Goal: Feedback & Contribution: Submit feedback/report problem

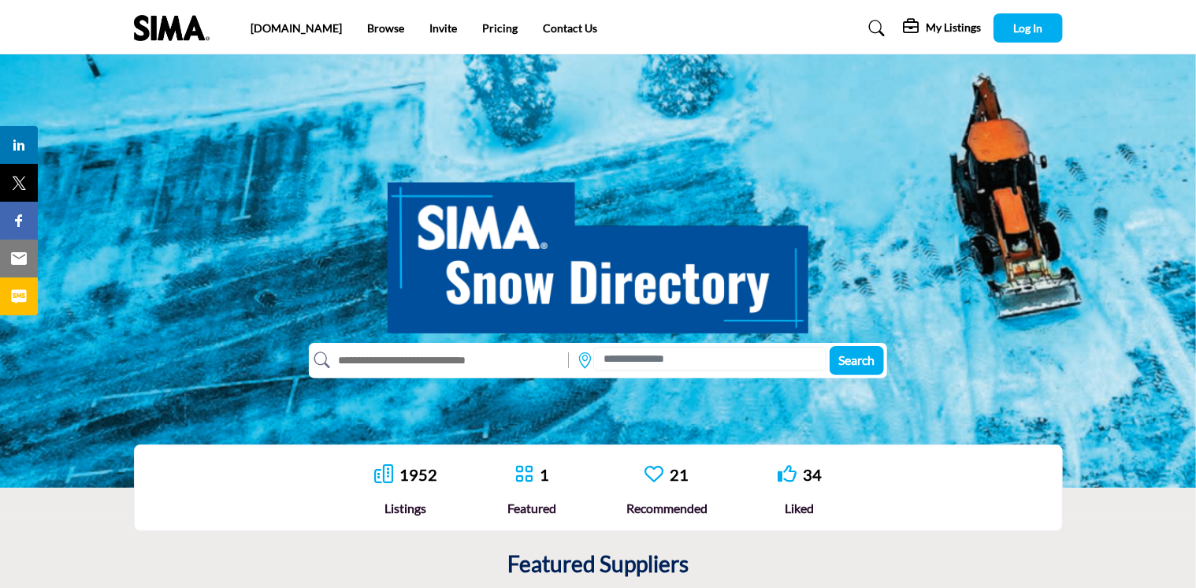
scroll to position [79, 0]
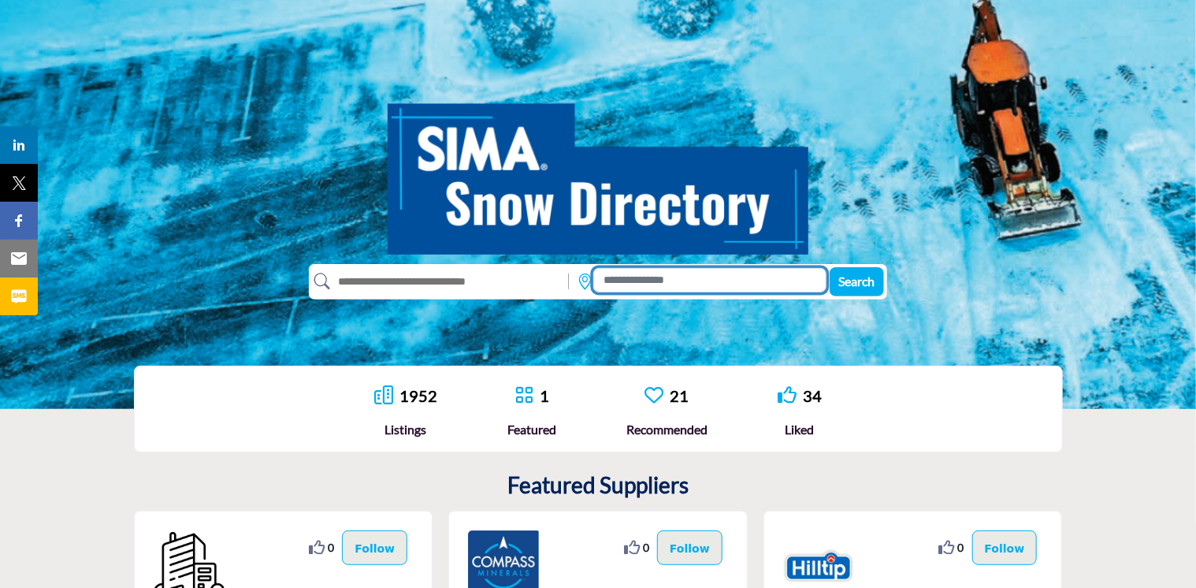
click at [643, 281] on input at bounding box center [710, 280] width 233 height 24
click at [512, 279] on input "text" at bounding box center [445, 281] width 231 height 25
type input "***"
click at [872, 285] on span "Search" at bounding box center [857, 281] width 36 height 15
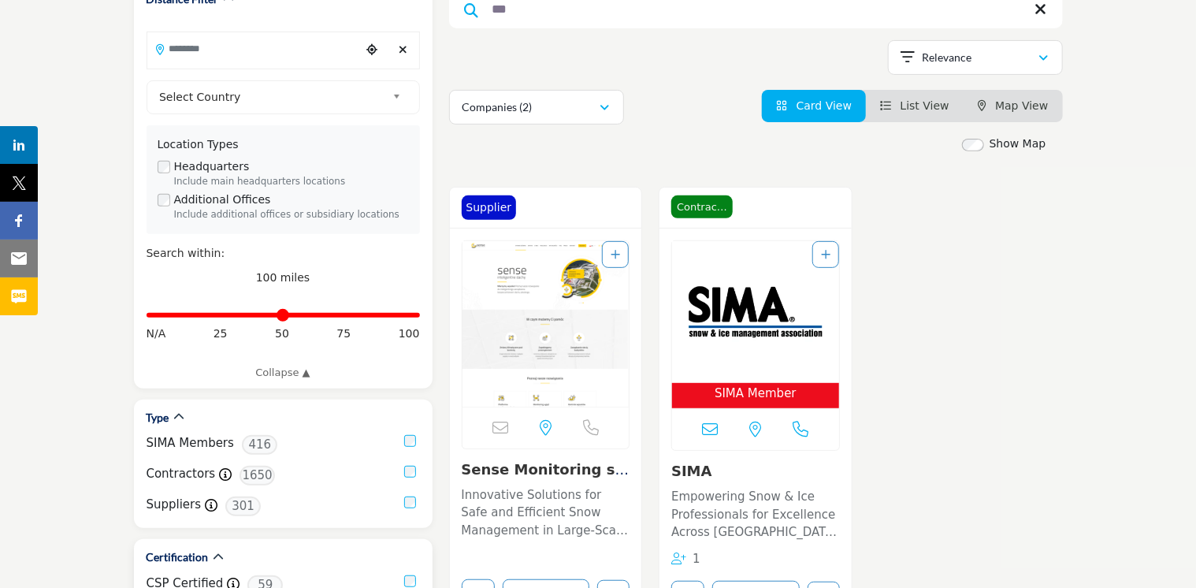
scroll to position [315, 0]
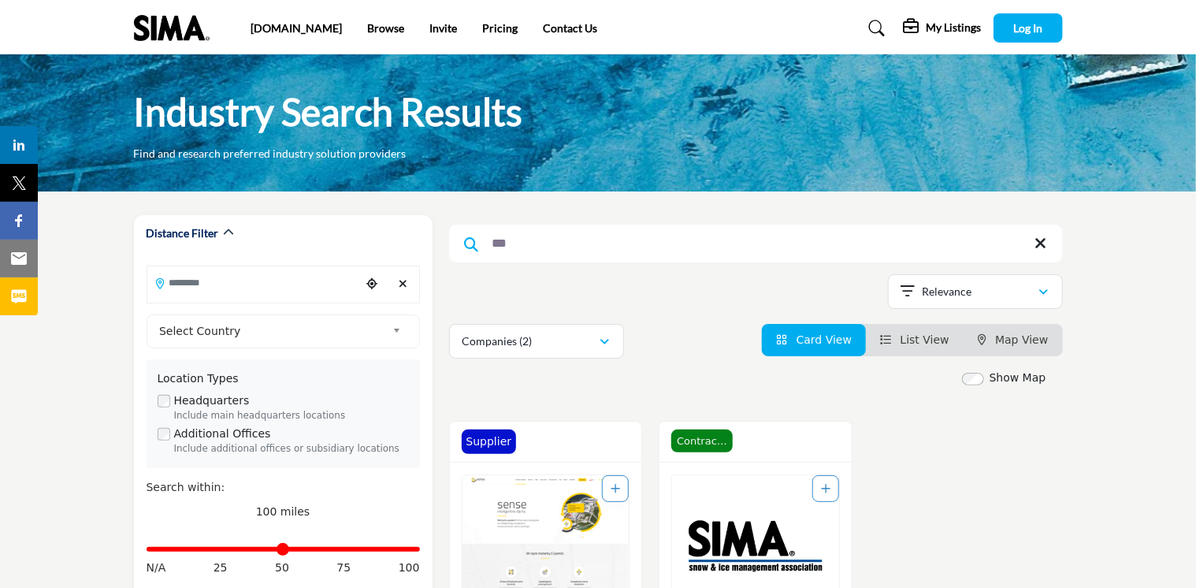
click at [1040, 240] on icon at bounding box center [1042, 244] width 12 height 16
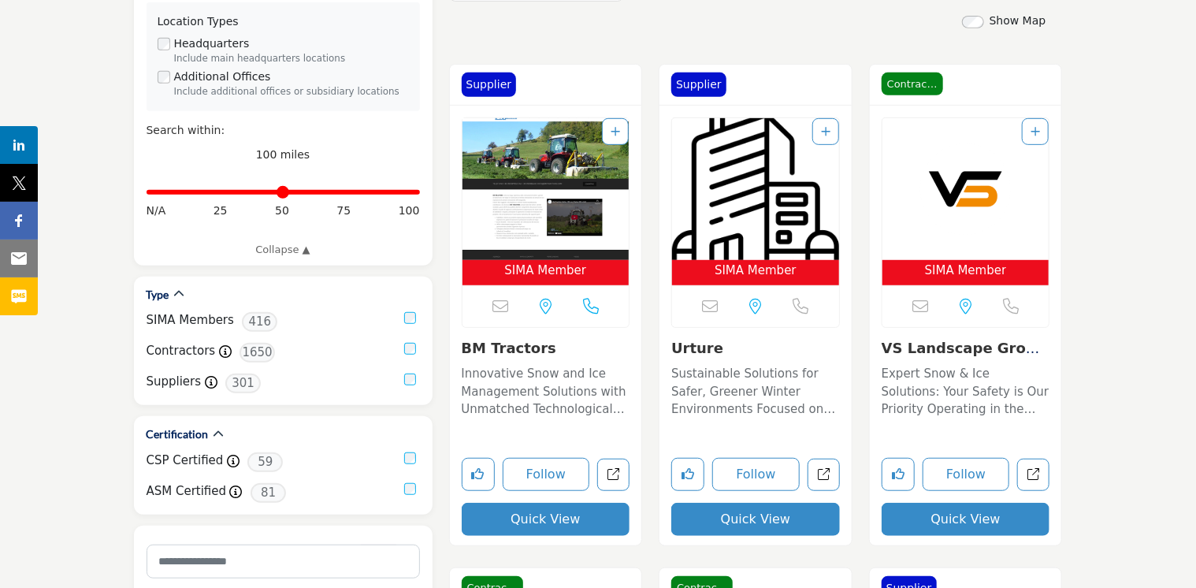
scroll to position [394, 0]
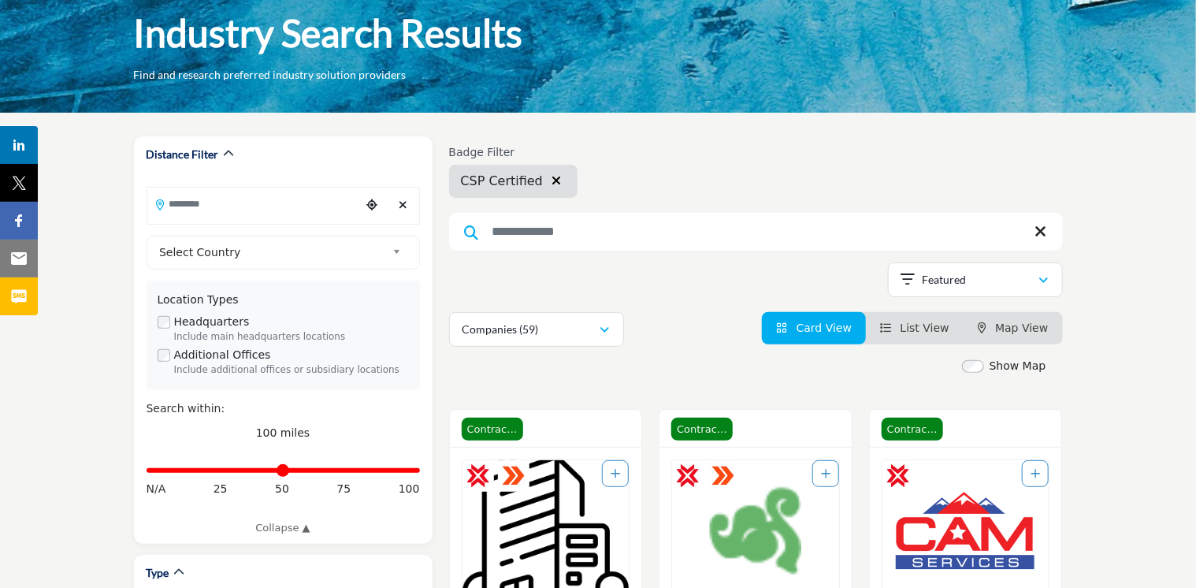
scroll to position [158, 0]
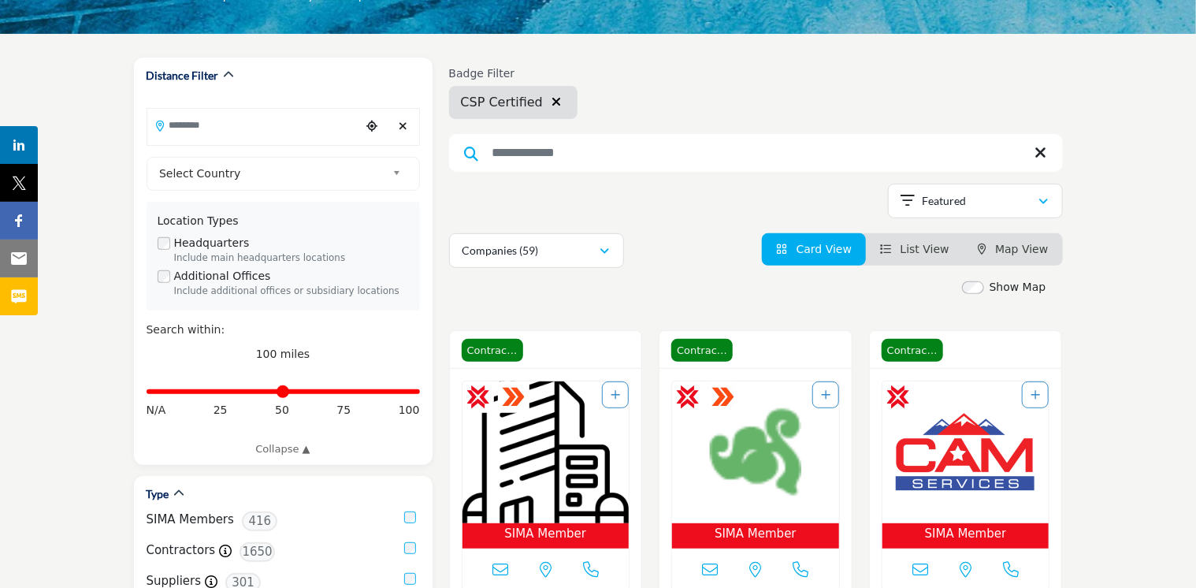
drag, startPoint x: 940, startPoint y: 247, endPoint x: 649, endPoint y: 294, distance: 293.8
click at [940, 247] on span "List View" at bounding box center [925, 249] width 49 height 13
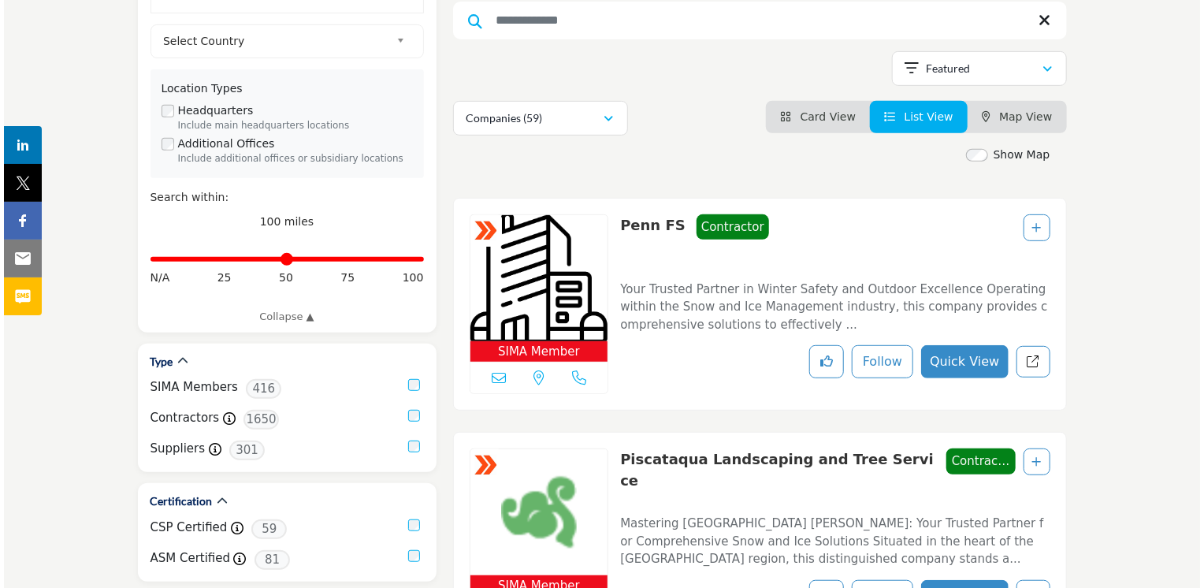
scroll to position [315, 0]
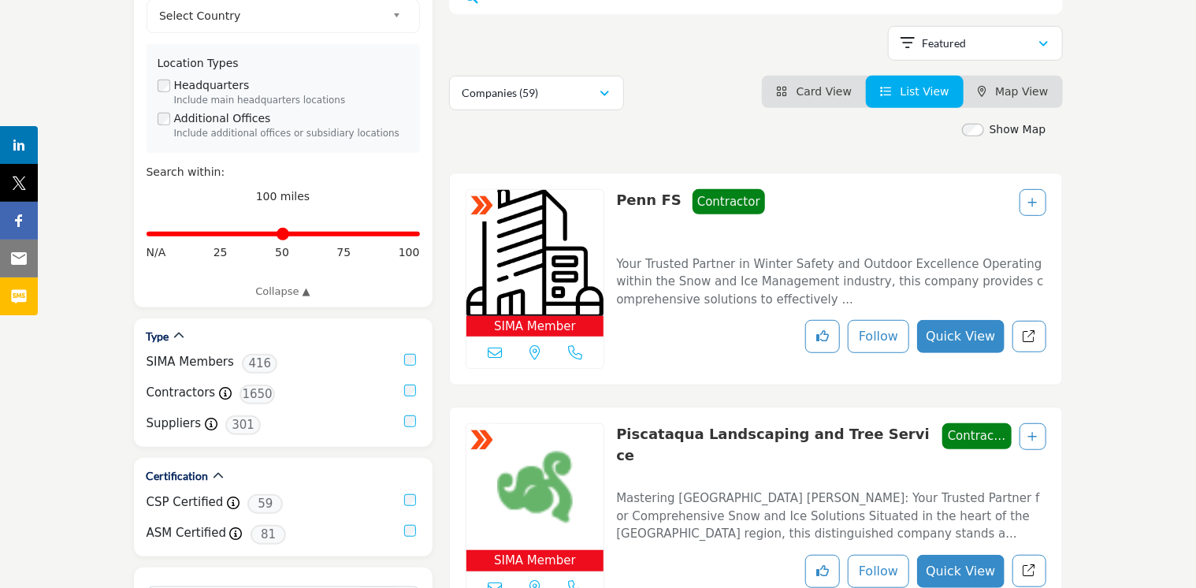
click at [976, 329] on button "Quick View" at bounding box center [960, 336] width 87 height 33
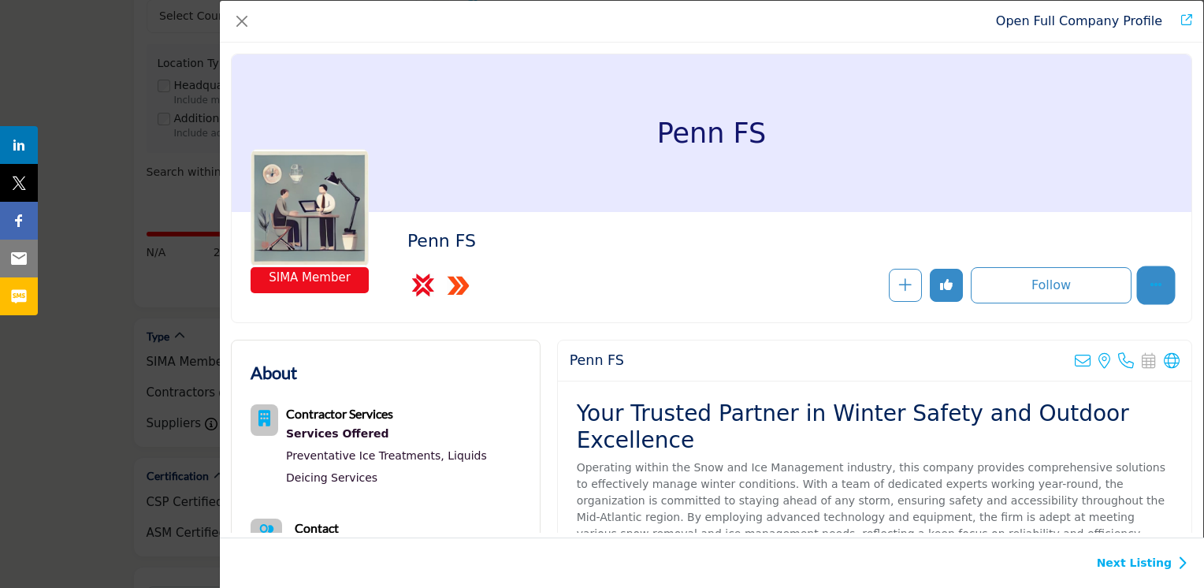
click at [1150, 285] on icon "More Options" at bounding box center [1156, 284] width 13 height 13
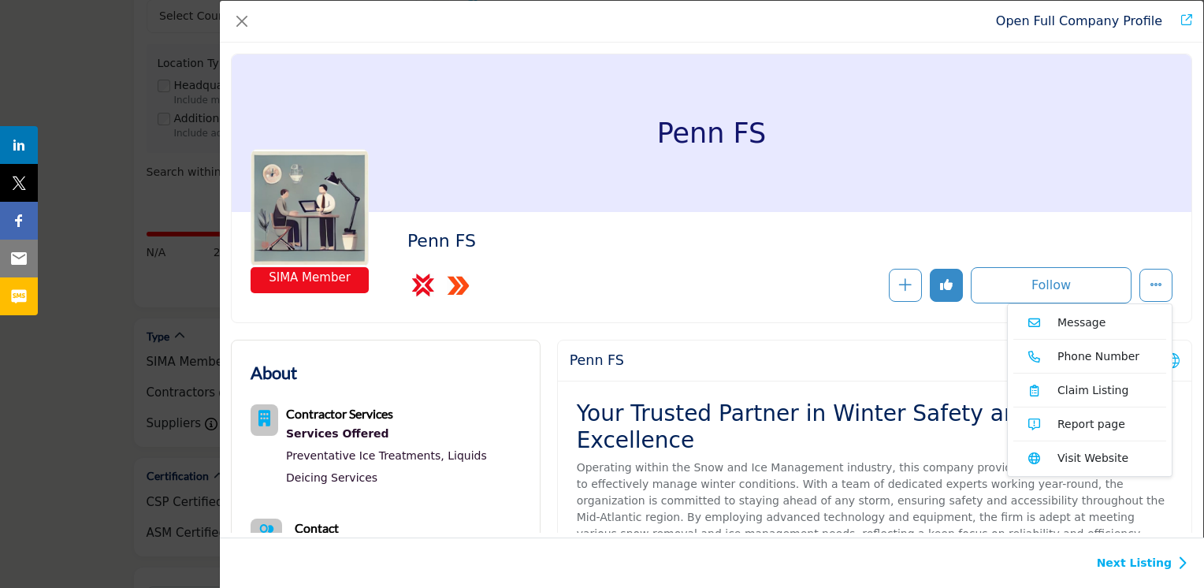
click at [1097, 352] on link "Phone Number" at bounding box center [1090, 356] width 153 height 25
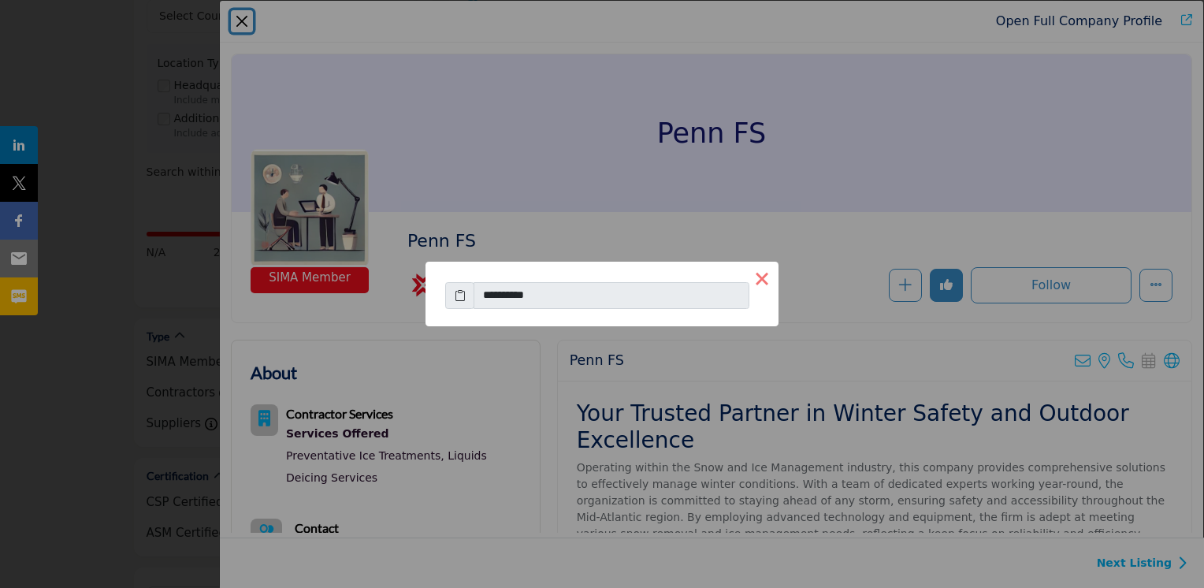
click at [761, 276] on button "×" at bounding box center [762, 278] width 33 height 33
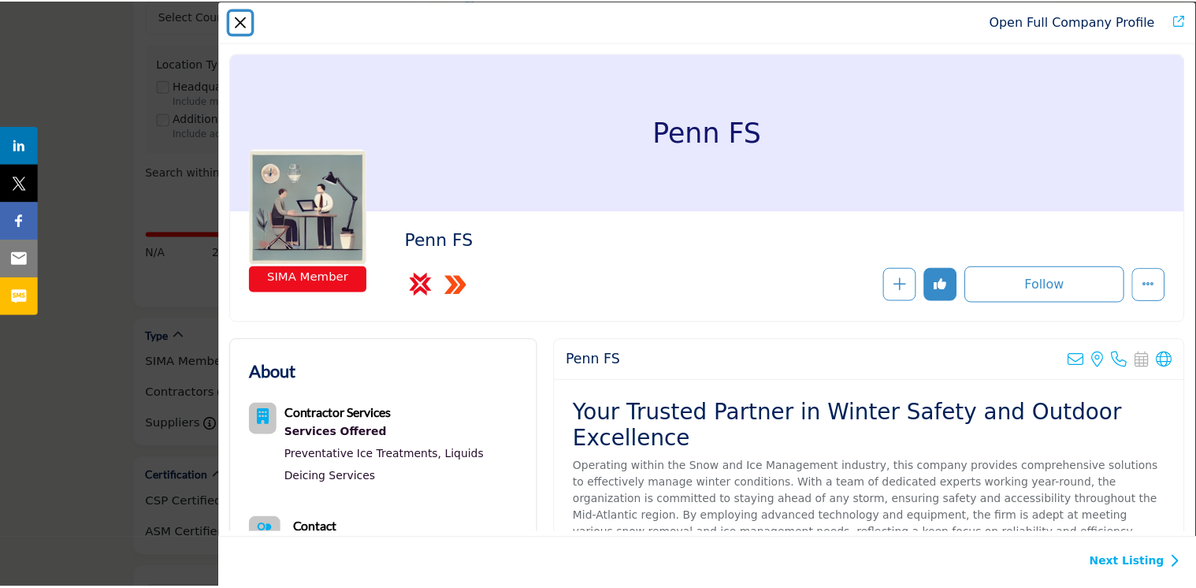
scroll to position [0, 0]
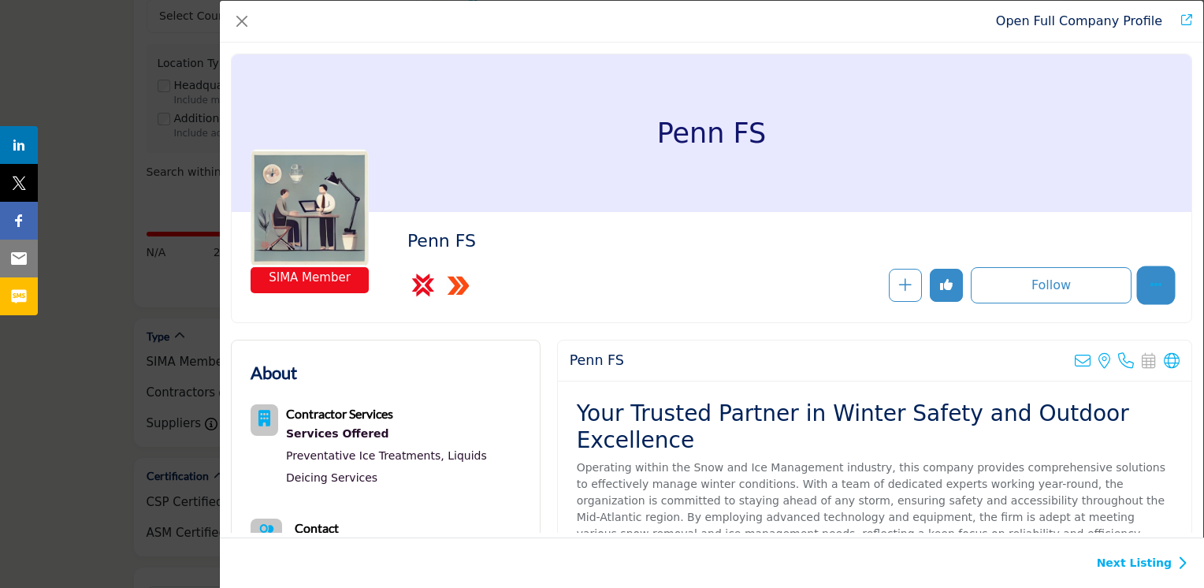
click at [1147, 297] on button "More Options" at bounding box center [1156, 285] width 33 height 33
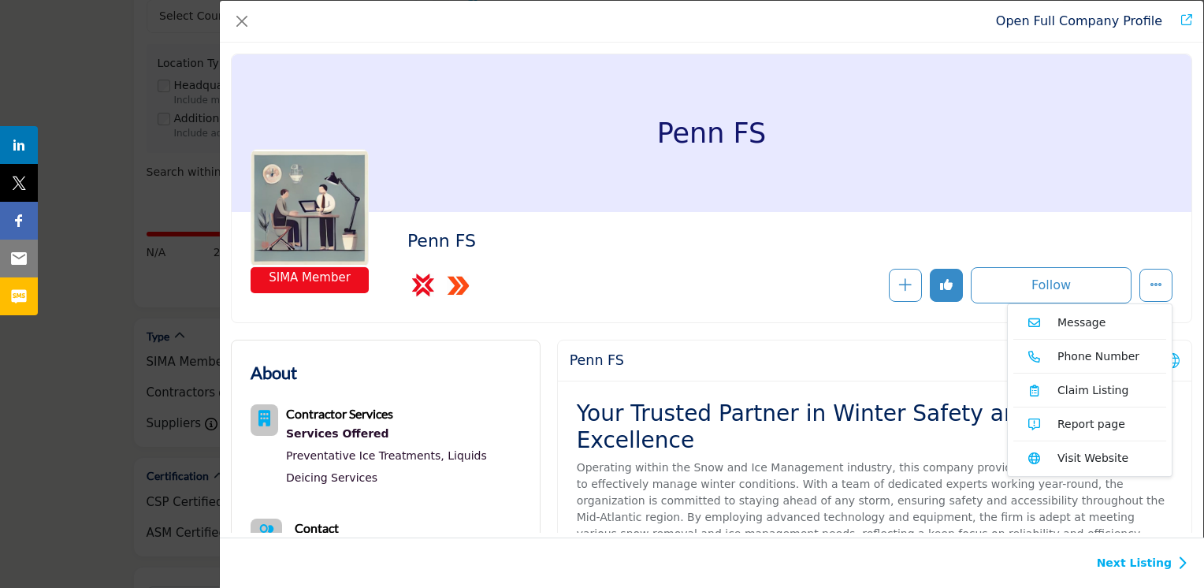
click at [853, 279] on div "Follow Following" at bounding box center [905, 285] width 536 height 36
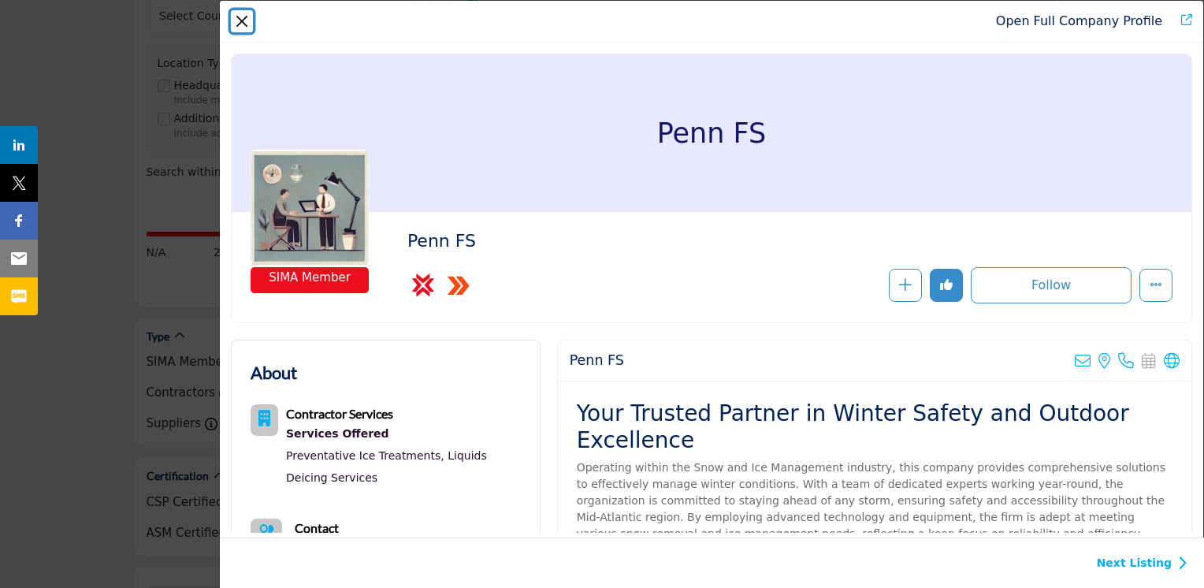
click at [238, 22] on button "Close" at bounding box center [242, 21] width 22 height 22
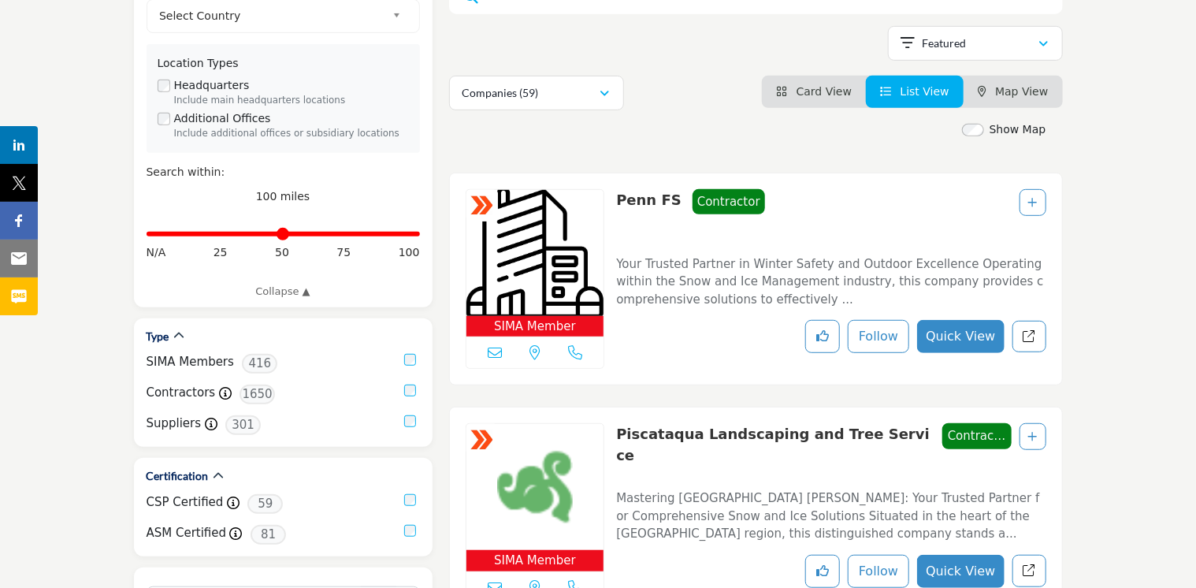
click at [1029, 197] on icon "Add To List" at bounding box center [1033, 202] width 9 height 11
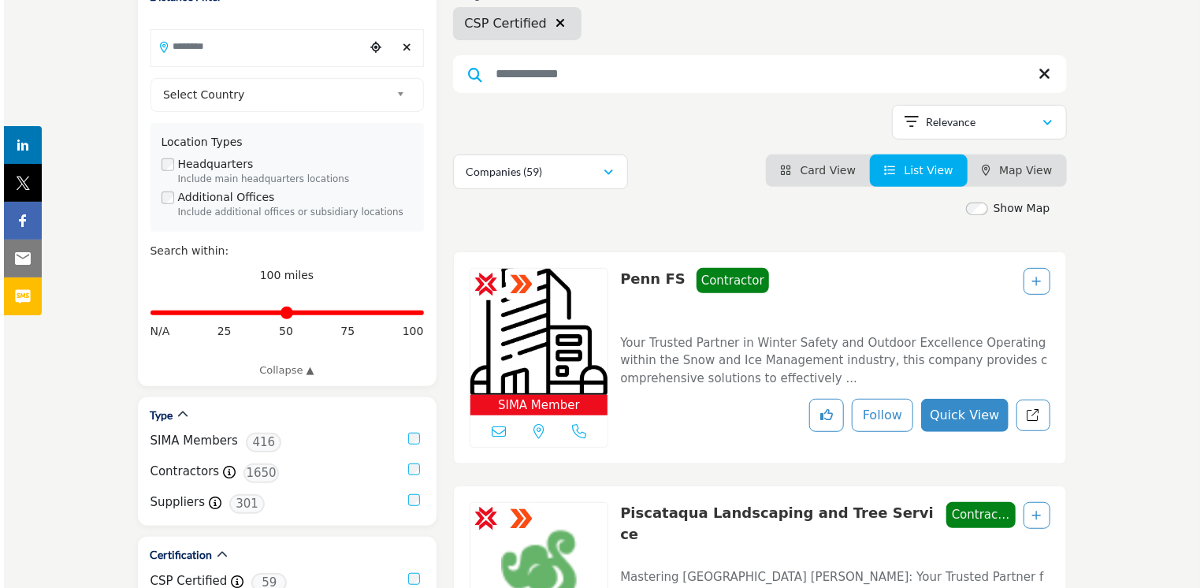
scroll to position [158, 0]
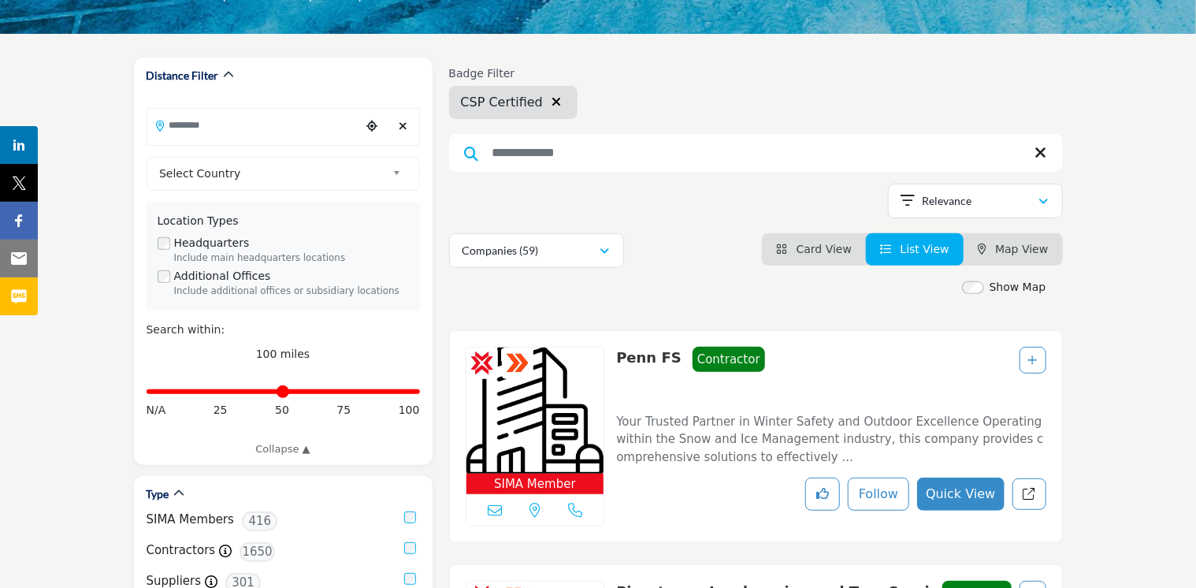
click at [1035, 363] on icon "Add To List" at bounding box center [1033, 360] width 9 height 11
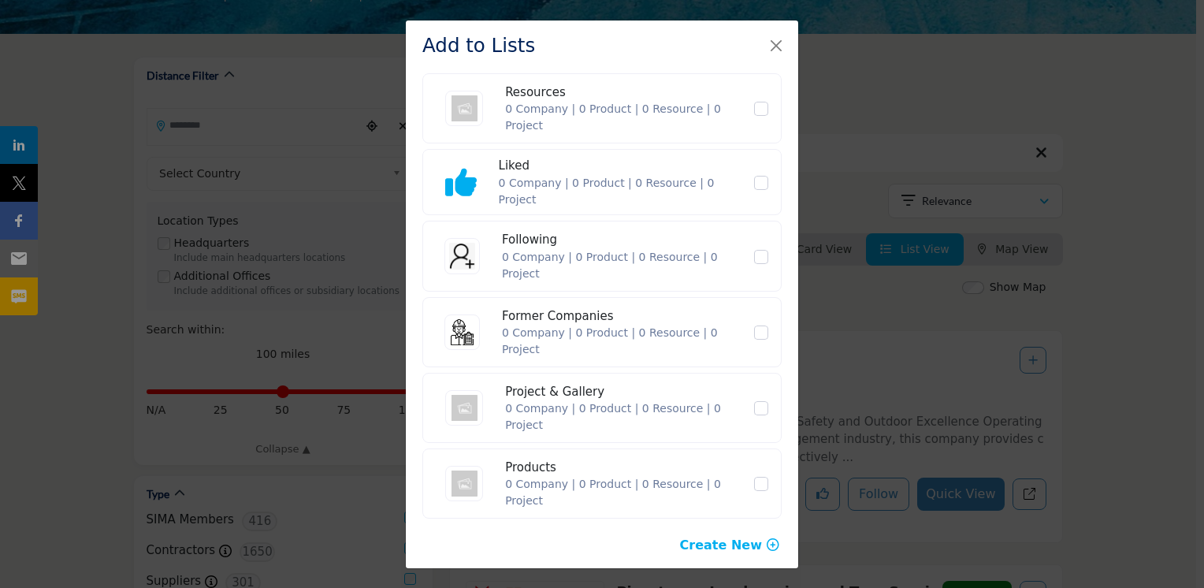
scroll to position [166, 0]
click at [767, 542] on icon "button" at bounding box center [773, 543] width 13 height 13
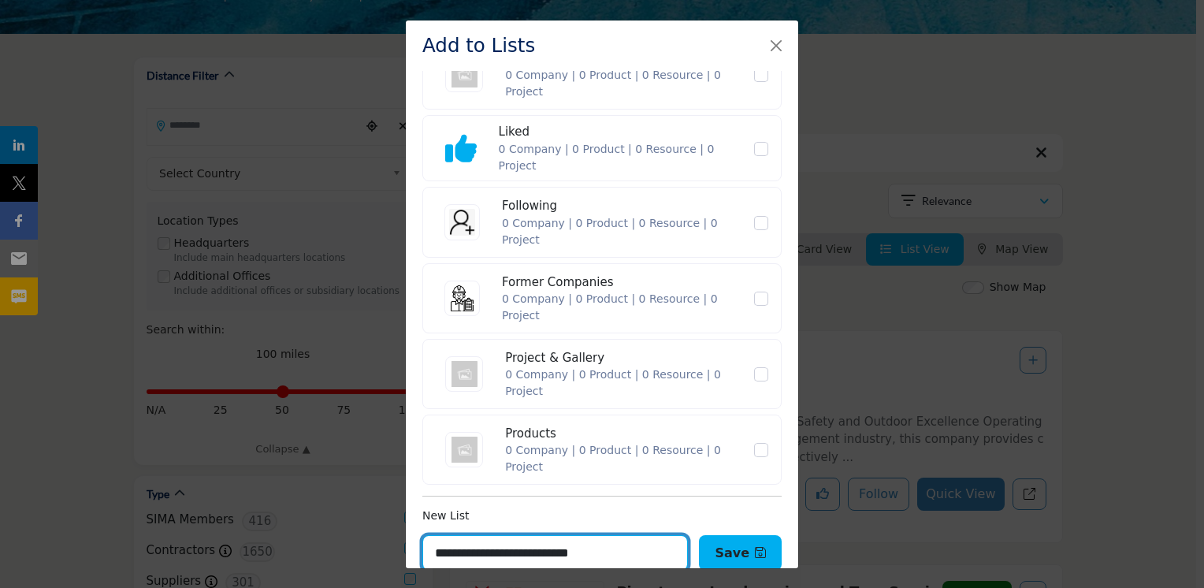
type input "**********"
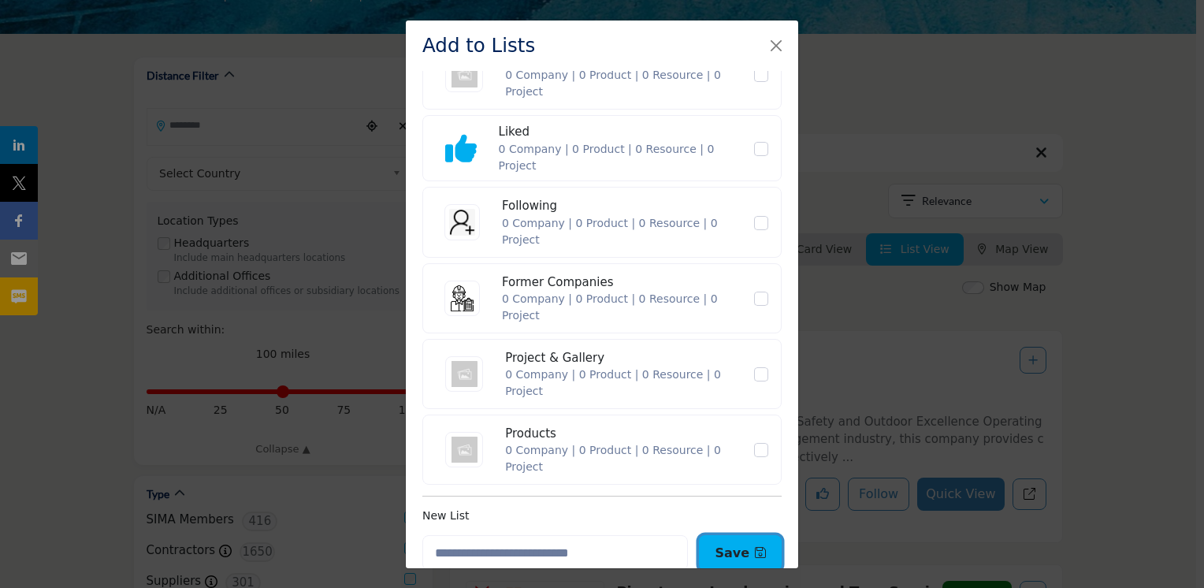
click at [722, 550] on button "Save" at bounding box center [740, 552] width 83 height 35
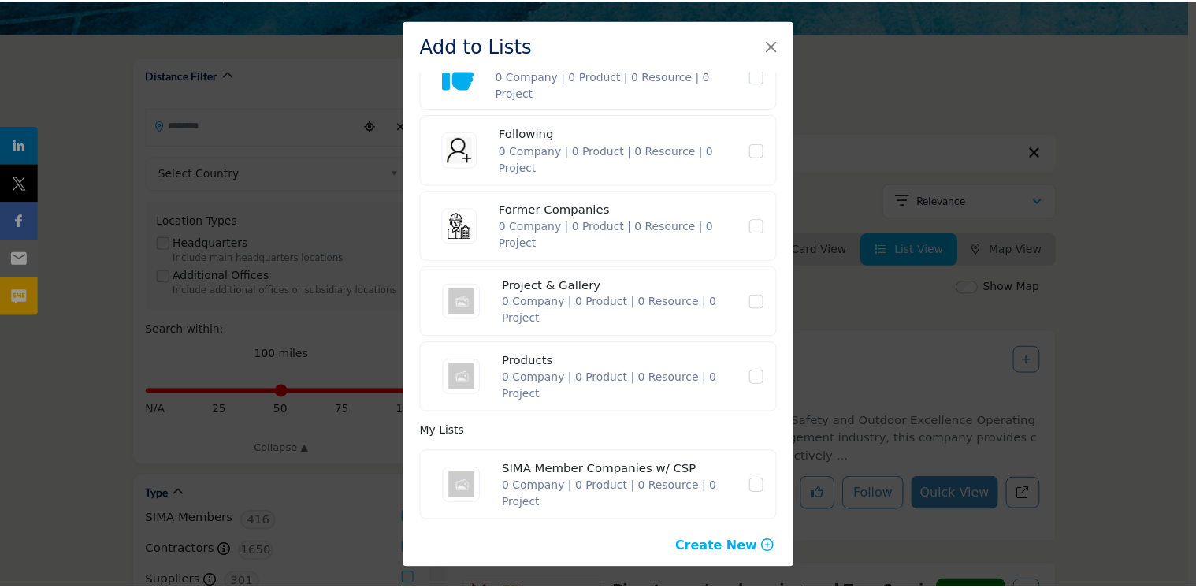
scroll to position [274, 0]
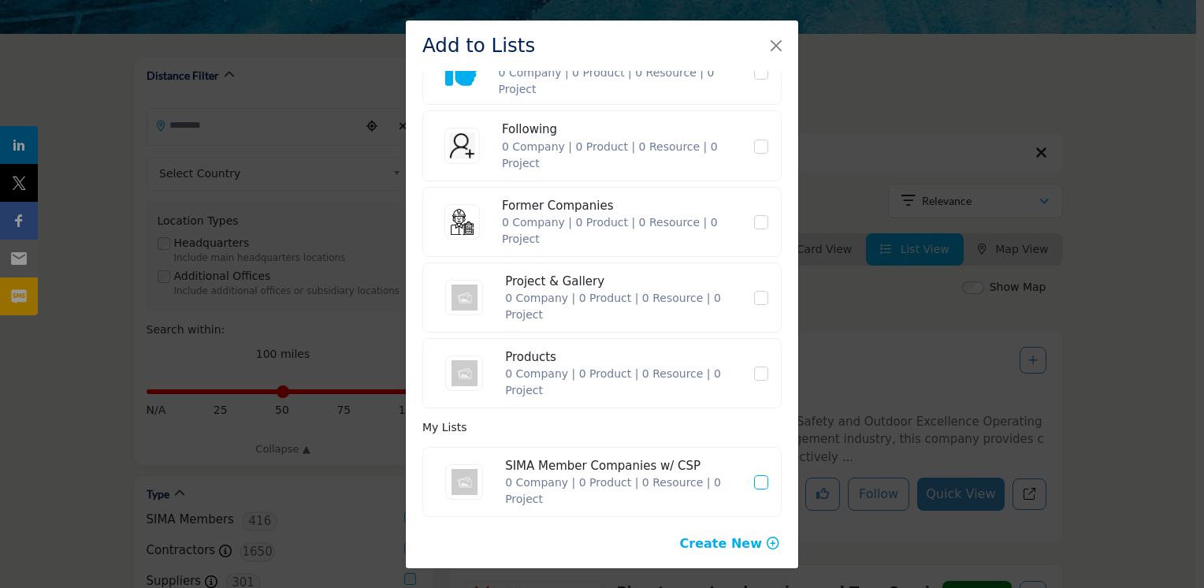
click at [757, 478] on icon "SIMA Member Companies w/ CSP" at bounding box center [761, 482] width 9 height 8
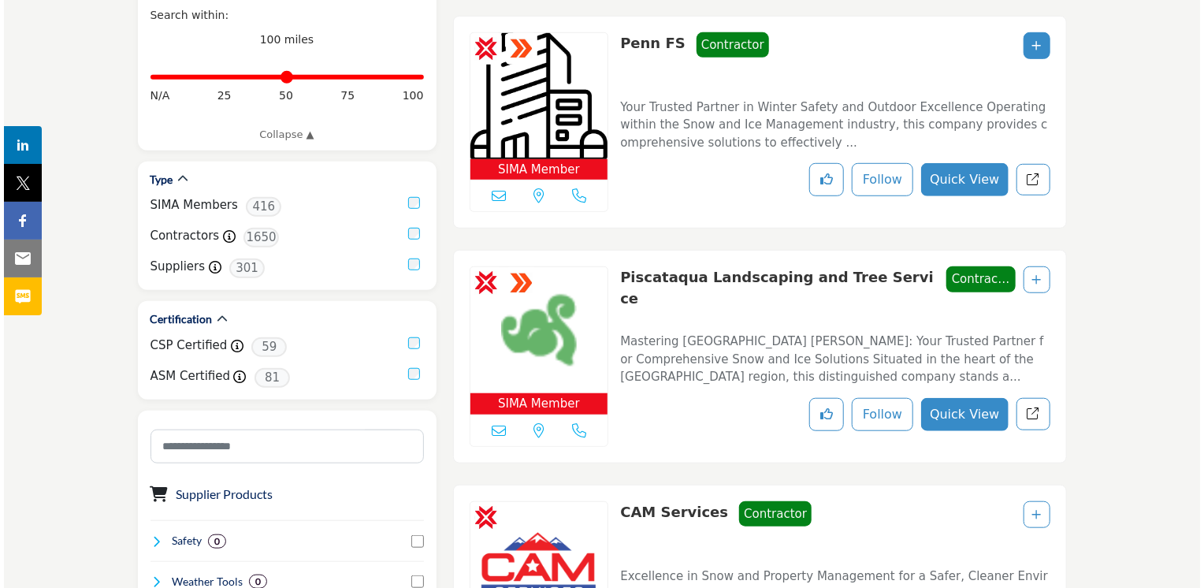
scroll to position [473, 0]
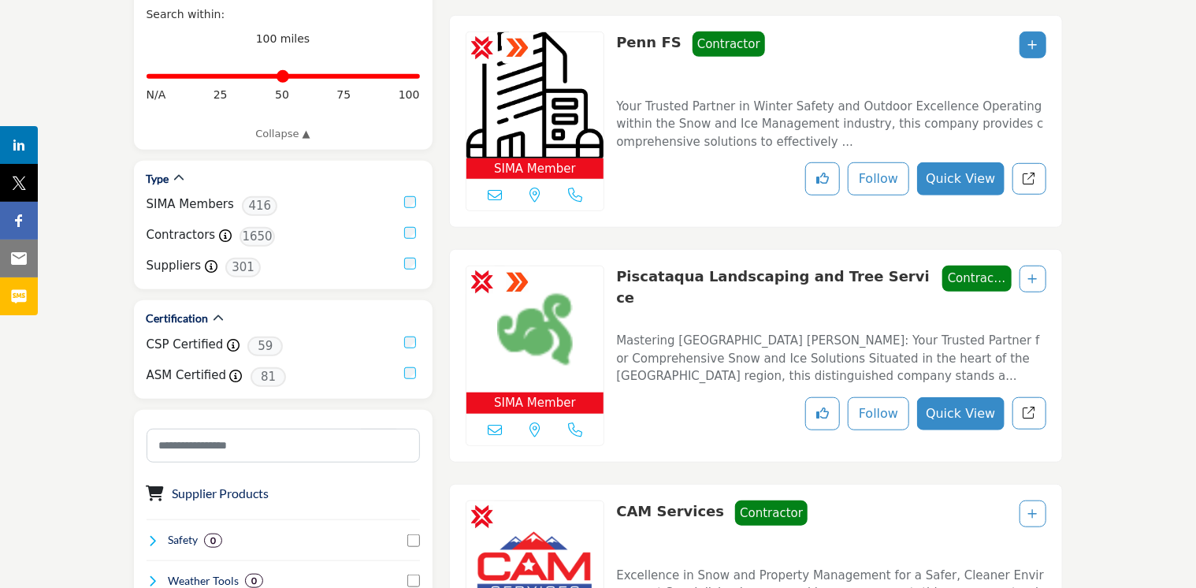
click at [1028, 280] on div at bounding box center [1033, 279] width 27 height 27
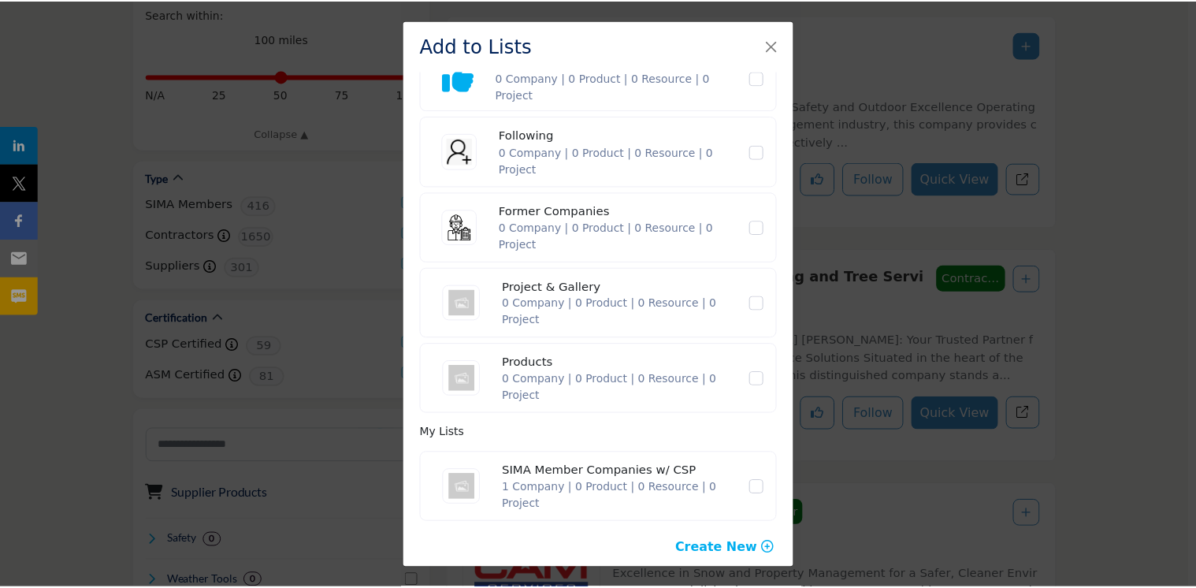
scroll to position [274, 0]
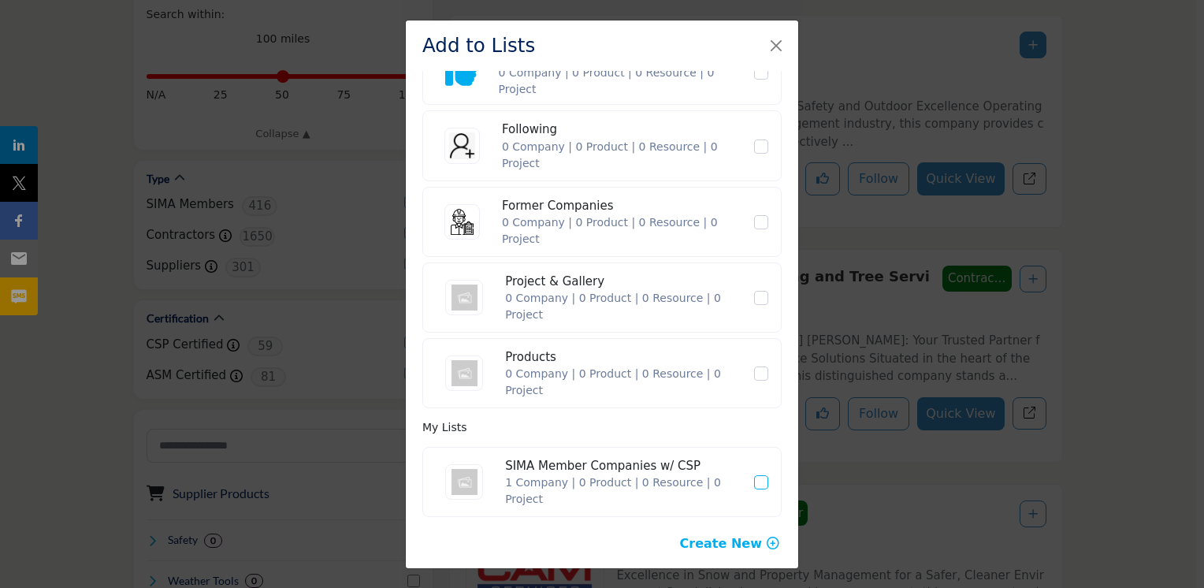
click at [757, 479] on icon "SIMA Member Companies w/ CSP" at bounding box center [761, 482] width 9 height 8
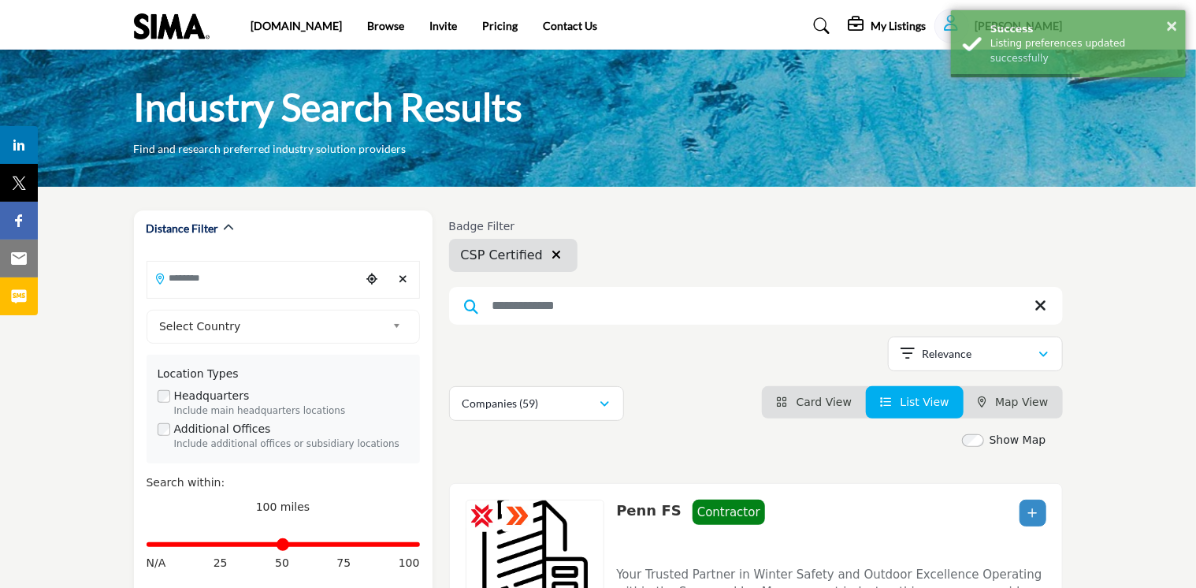
scroll to position [0, 0]
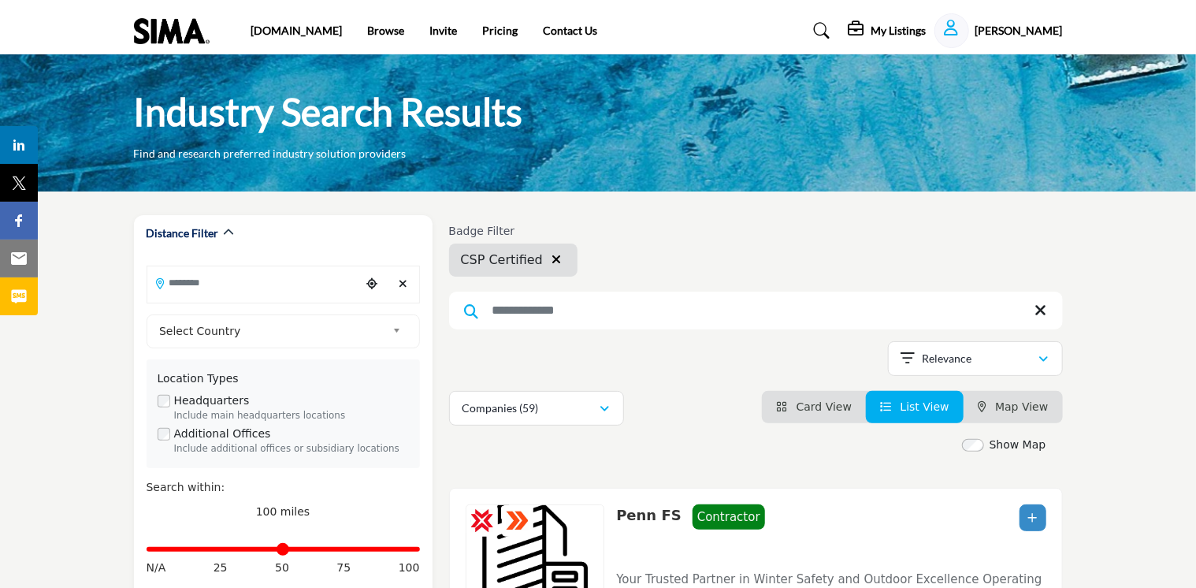
click at [914, 28] on h5 "My Listings" at bounding box center [899, 31] width 55 height 14
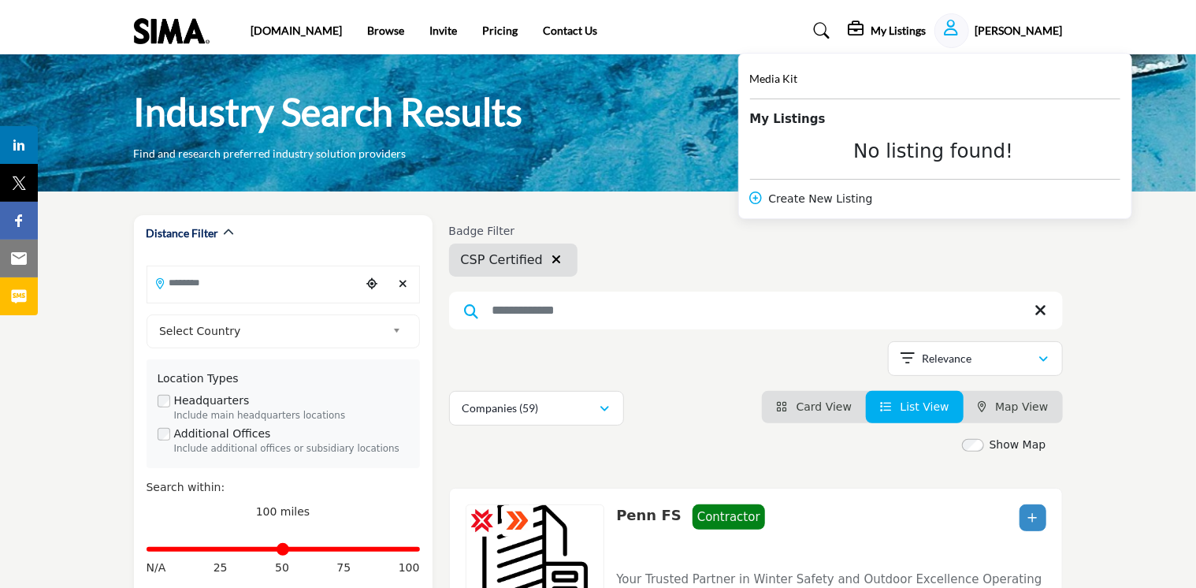
click at [846, 275] on div "Badge Filter CSP Certified" at bounding box center [756, 251] width 614 height 52
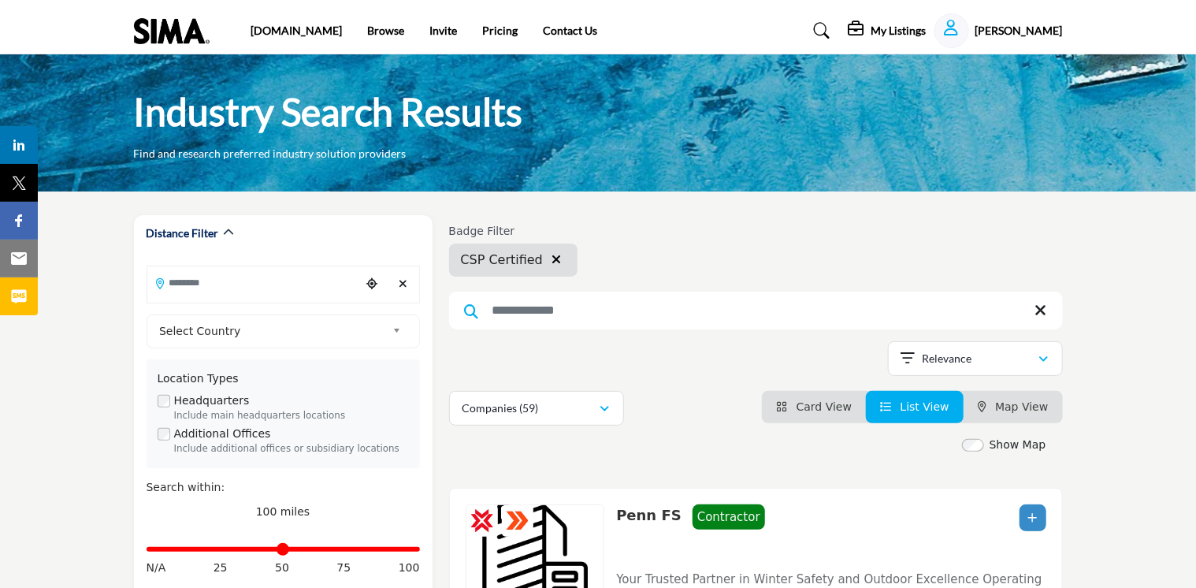
click at [1045, 32] on h5 "[PERSON_NAME]" at bounding box center [1019, 31] width 87 height 16
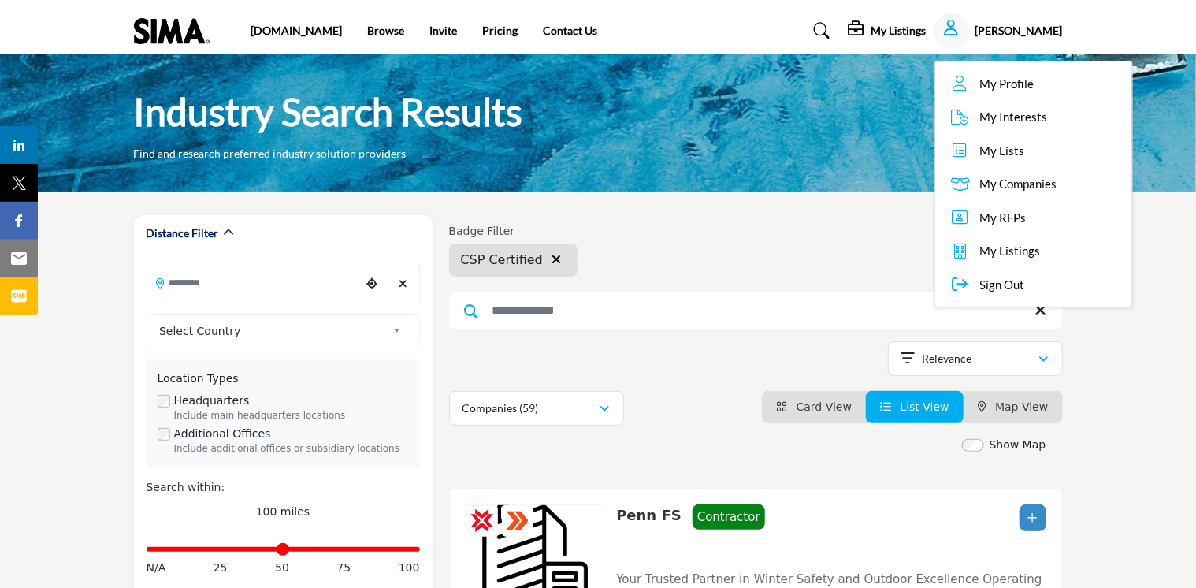
click at [1025, 148] on span "My Lists" at bounding box center [1003, 151] width 45 height 18
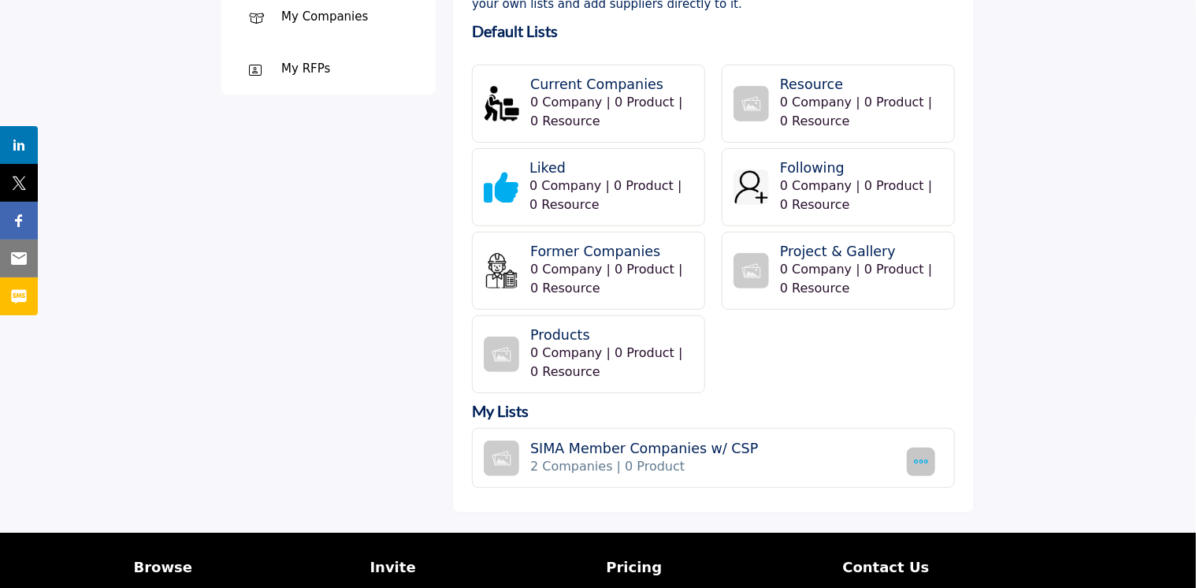
scroll to position [184, 0]
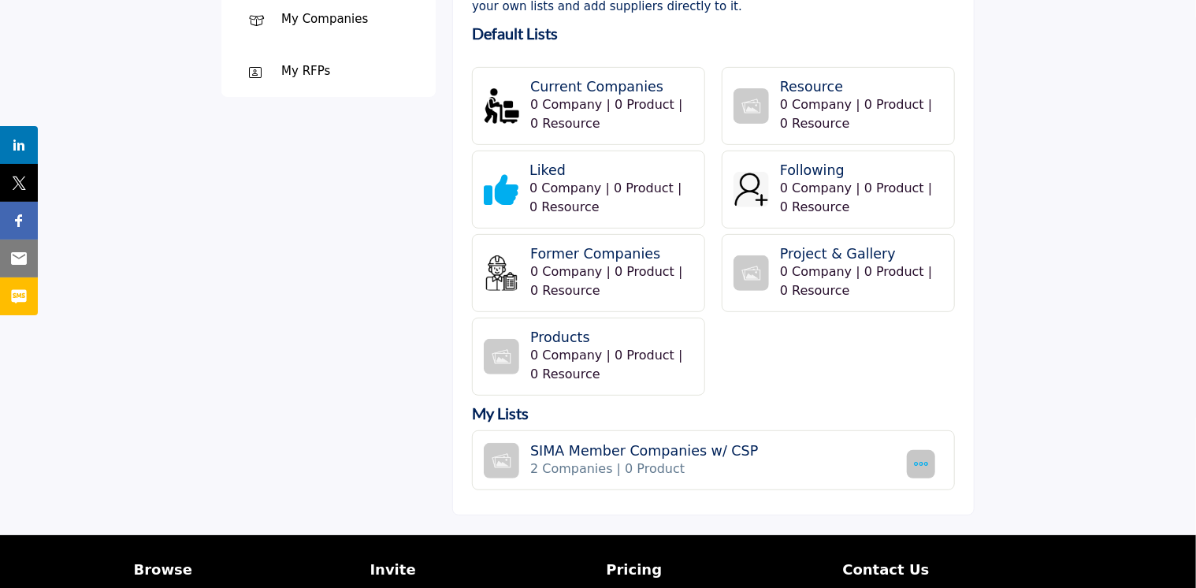
click at [915, 462] on icon "button" at bounding box center [922, 464] width 16 height 16
click at [1000, 465] on div at bounding box center [1021, 203] width 77 height 659
click at [700, 449] on h4 "SIMA Member Companies w/ CSP" at bounding box center [715, 451] width 371 height 17
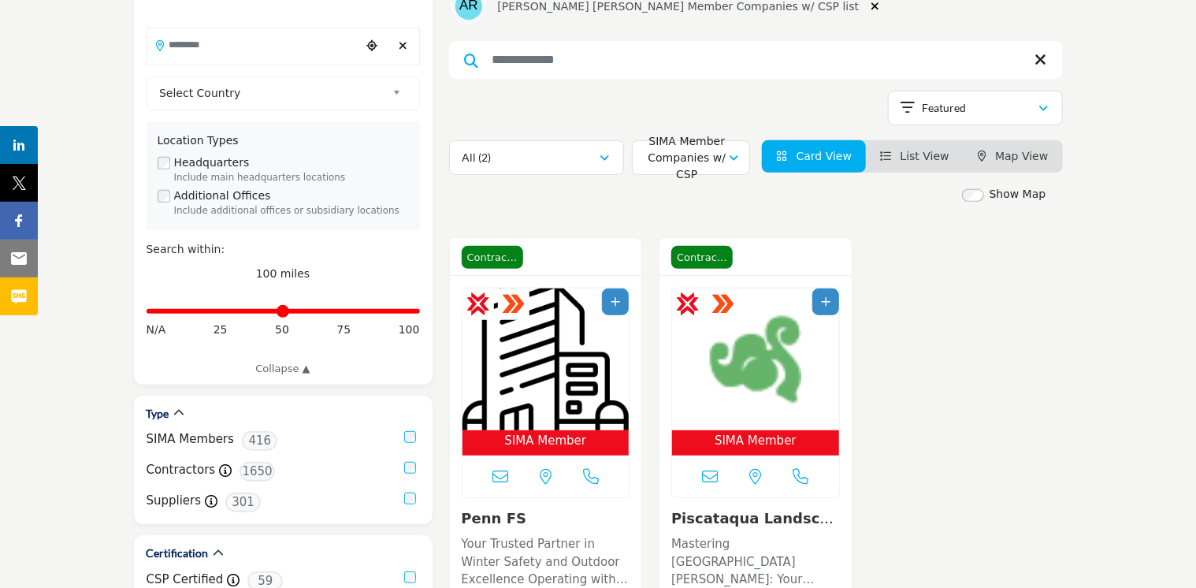
scroll to position [236, 0]
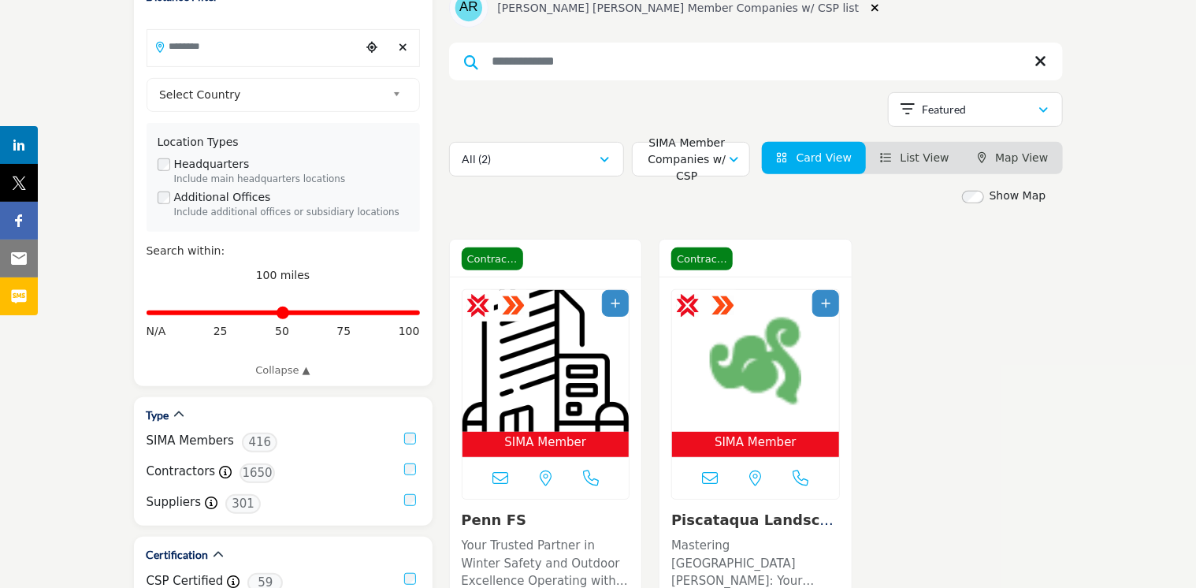
drag, startPoint x: 926, startPoint y: 160, endPoint x: 919, endPoint y: 173, distance: 14.5
click at [926, 160] on span "List View" at bounding box center [925, 157] width 49 height 13
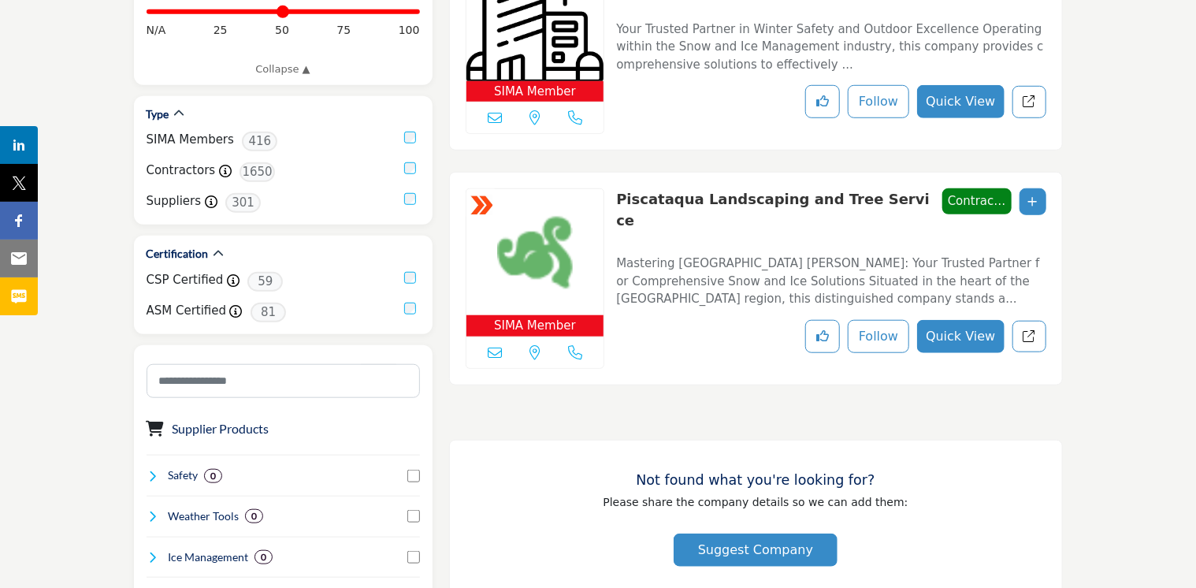
scroll to position [552, 0]
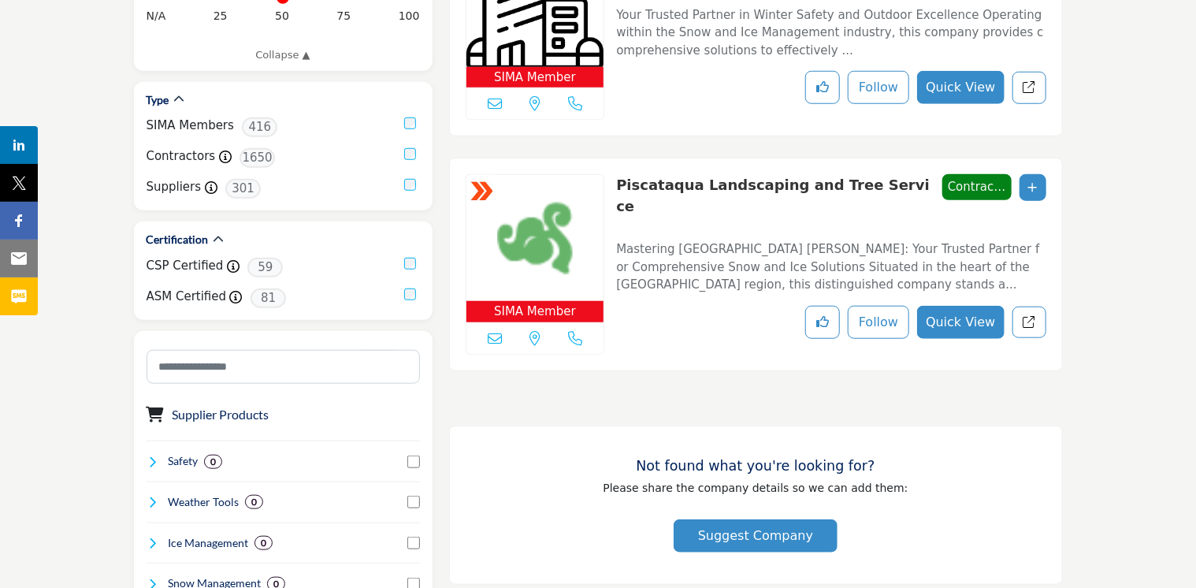
click at [498, 335] on icon at bounding box center [495, 338] width 14 height 14
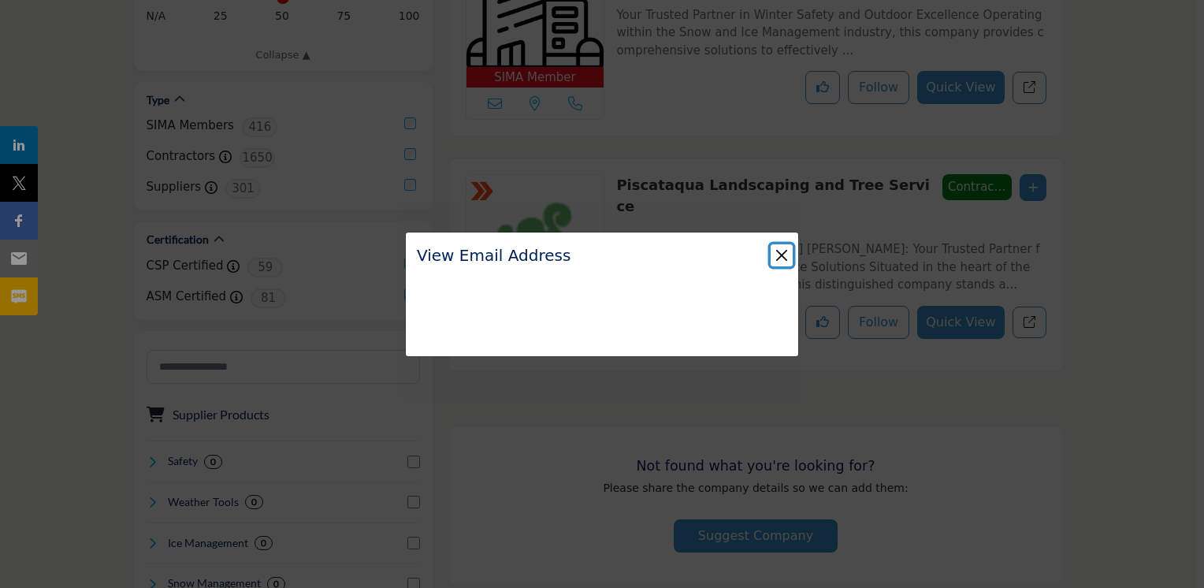
click at [782, 256] on button "Close" at bounding box center [782, 255] width 22 height 22
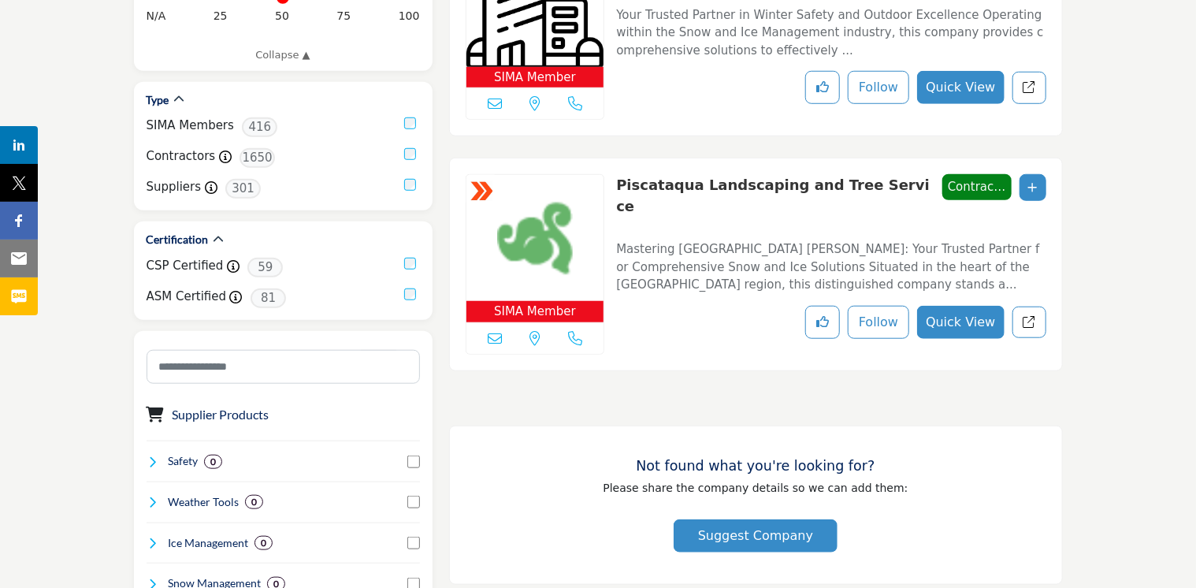
scroll to position [394, 0]
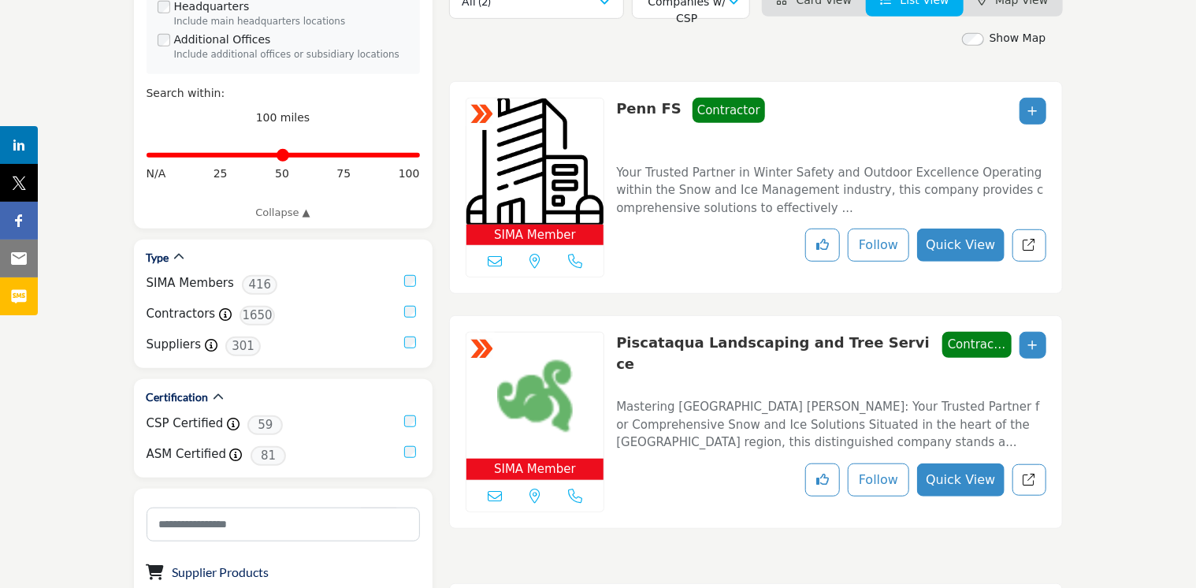
click at [497, 259] on icon at bounding box center [495, 261] width 14 height 14
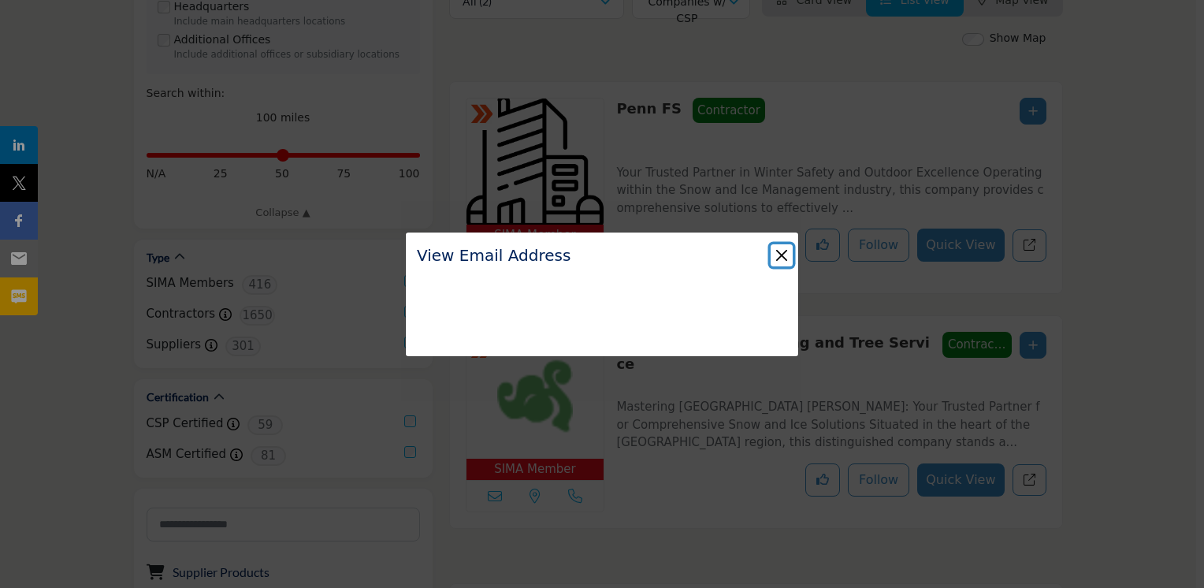
click at [786, 257] on button "Close" at bounding box center [782, 255] width 22 height 22
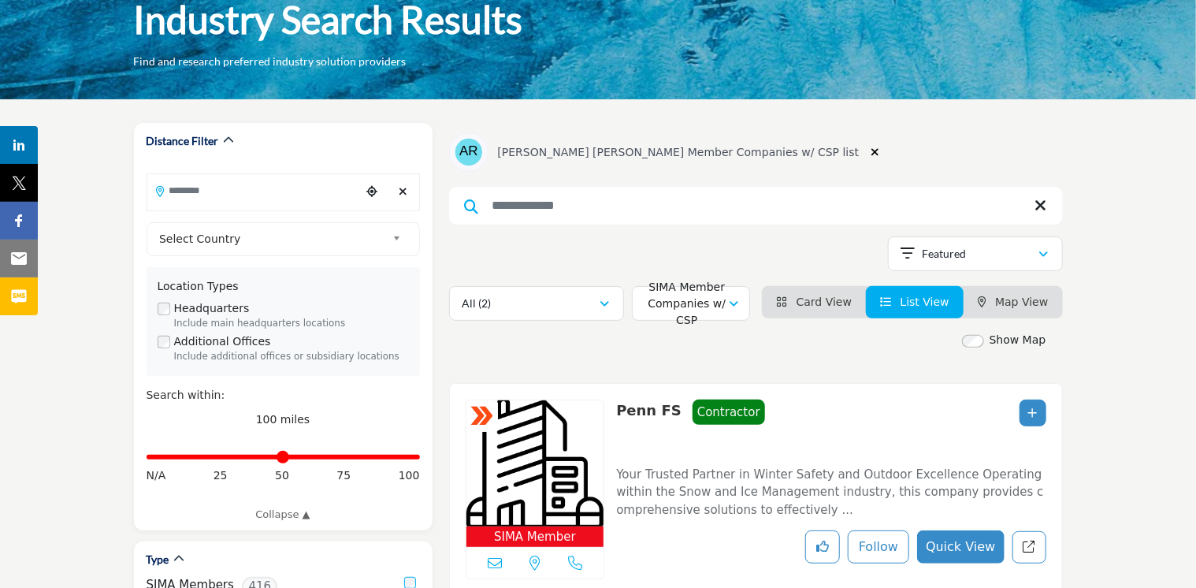
scroll to position [0, 0]
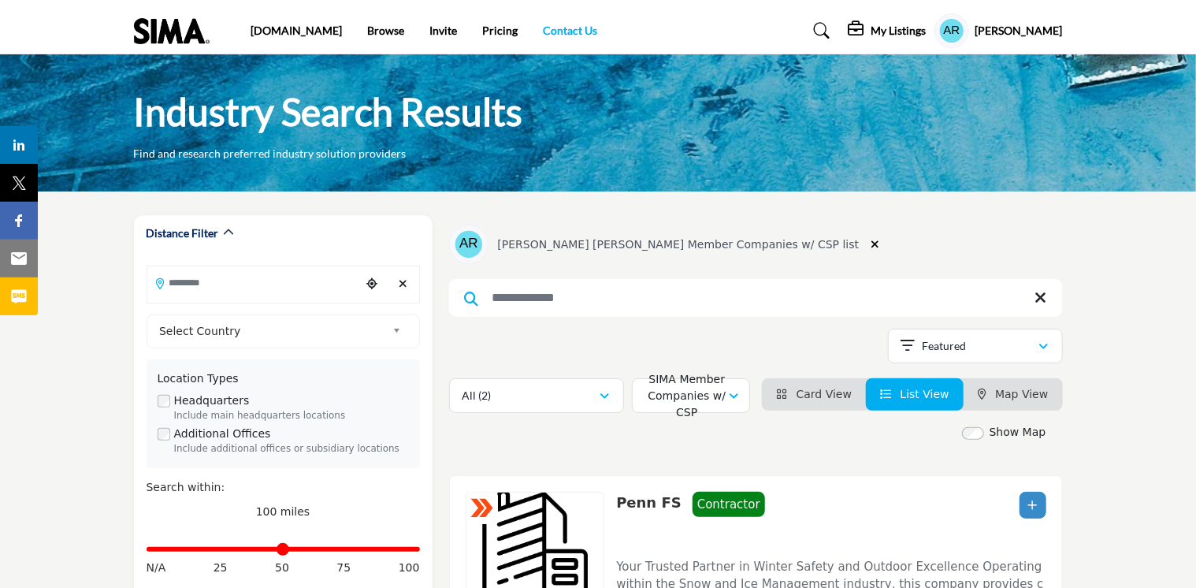
click at [543, 32] on link "Contact Us" at bounding box center [570, 30] width 54 height 13
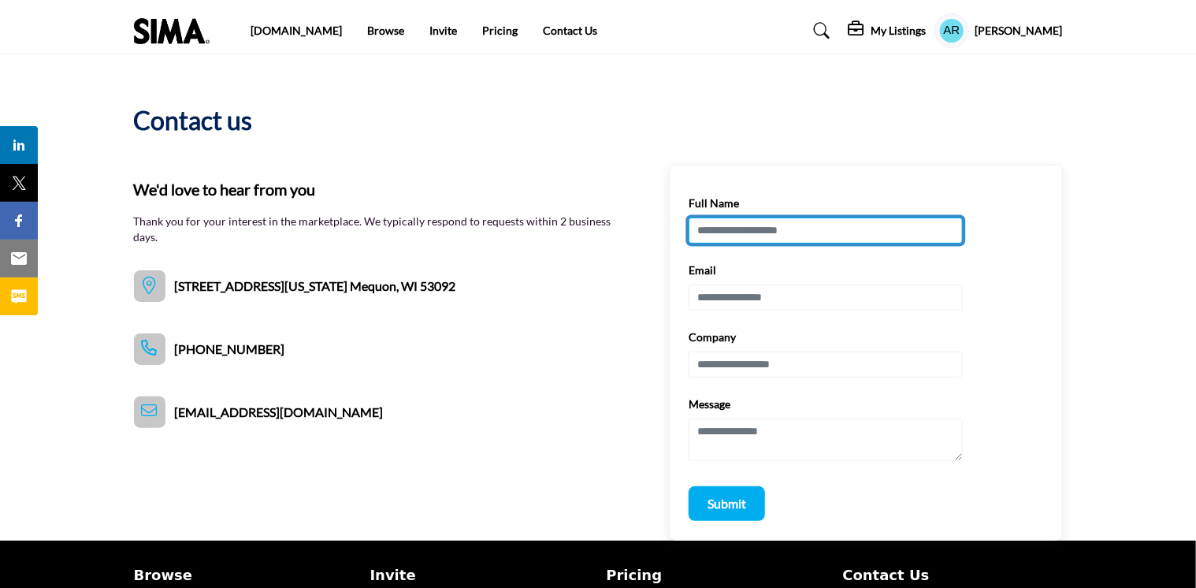
click at [776, 232] on input "Full Name" at bounding box center [826, 231] width 274 height 27
type input "**********"
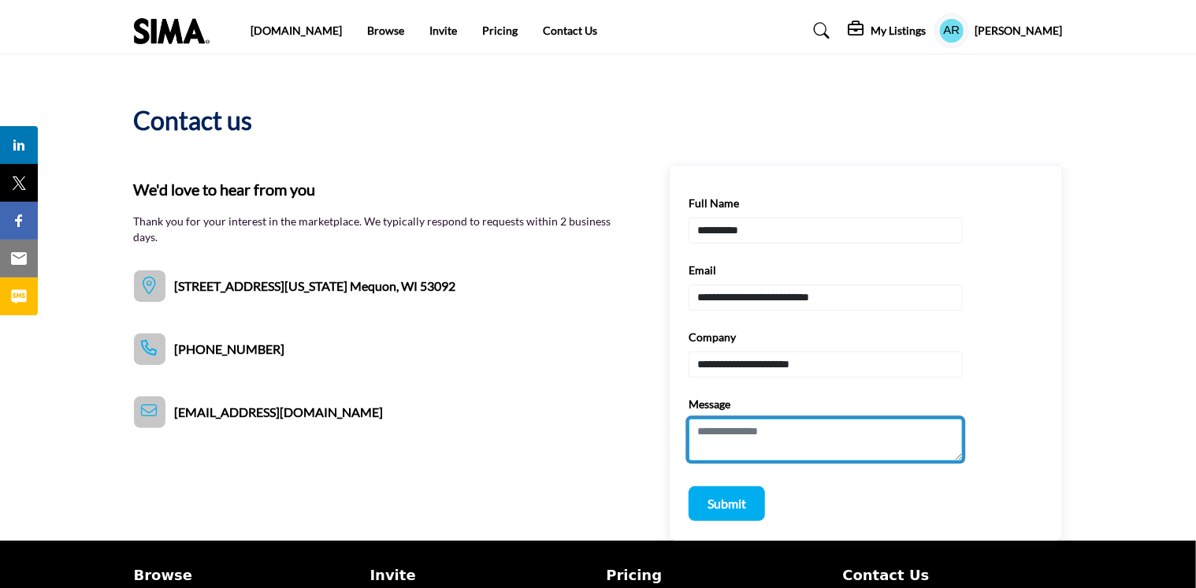
click at [769, 434] on textarea "Message" at bounding box center [826, 440] width 274 height 43
type textarea "*"
click at [765, 452] on textarea "**********" at bounding box center [826, 440] width 274 height 43
click at [769, 452] on textarea "**********" at bounding box center [826, 440] width 274 height 43
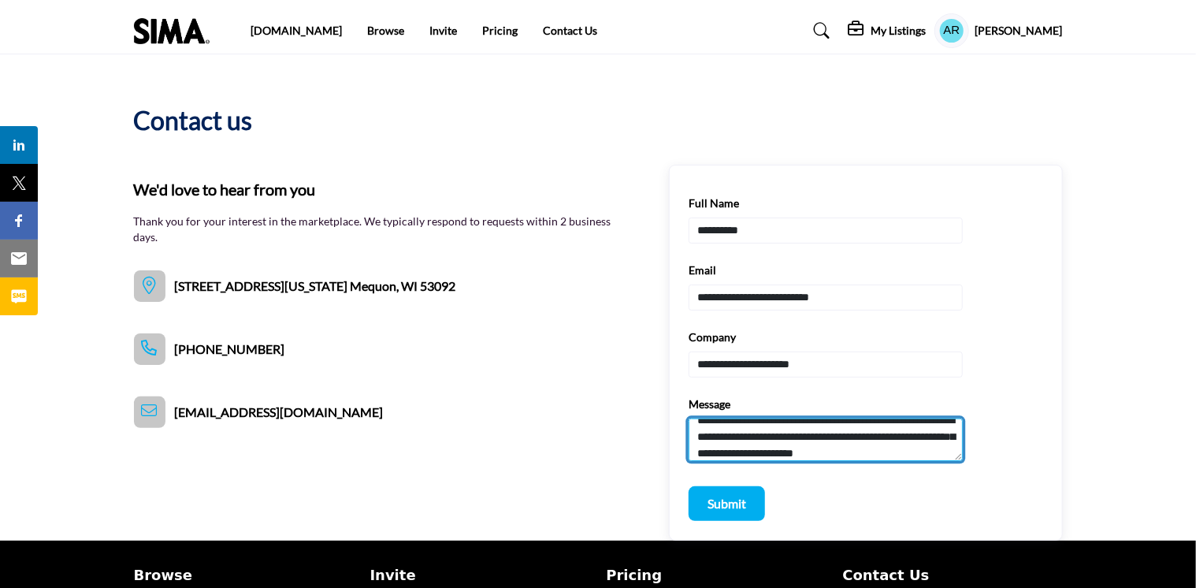
scroll to position [28, 0]
type textarea "**********"
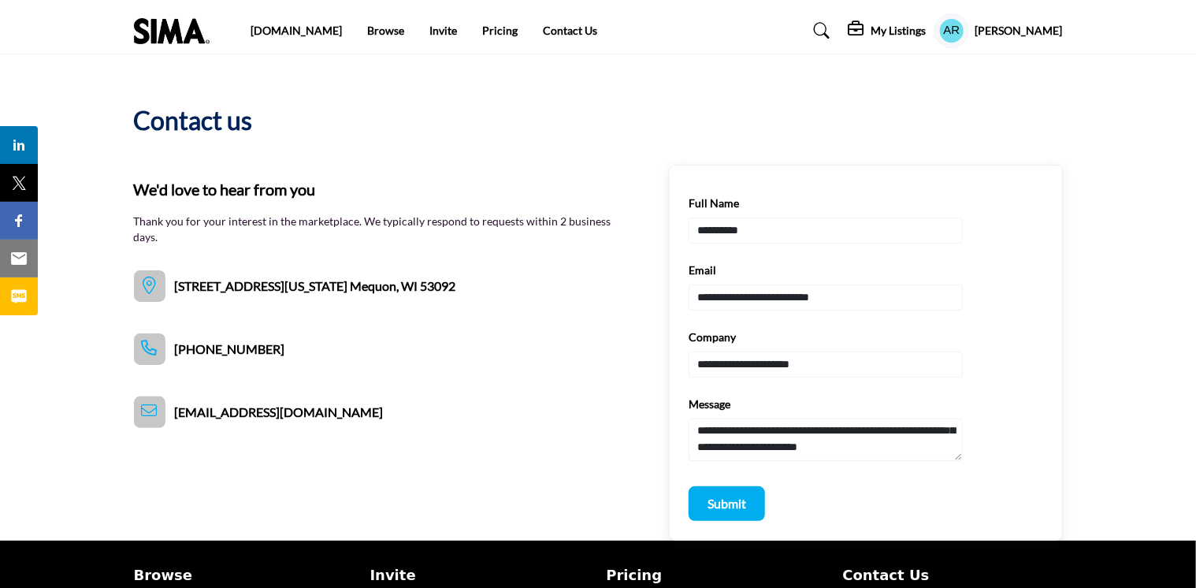
click at [714, 502] on p "Submit" at bounding box center [727, 503] width 39 height 19
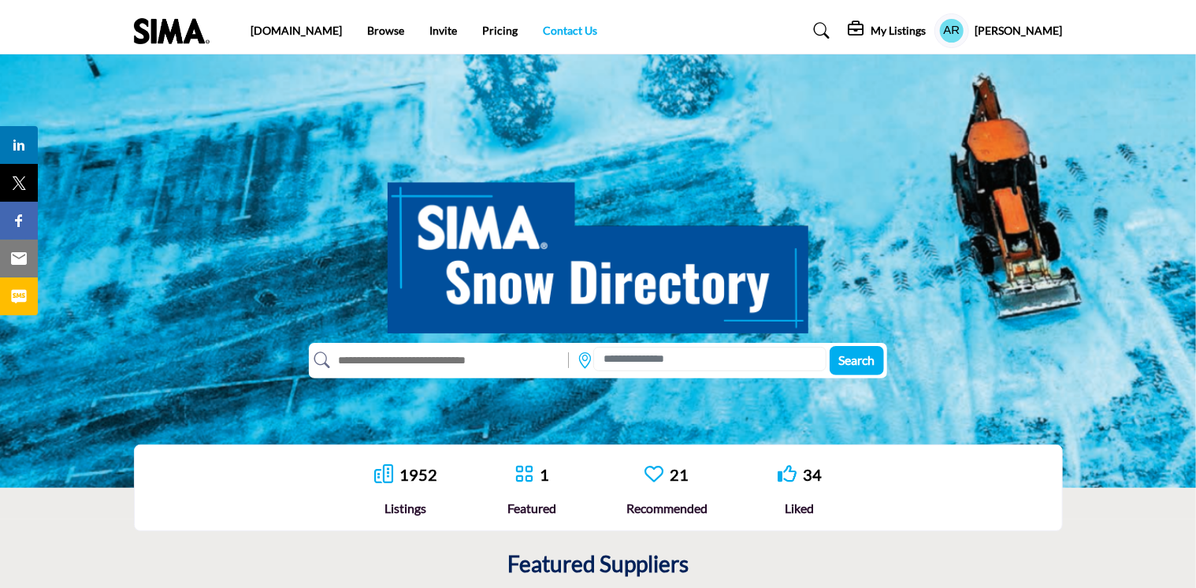
click at [543, 28] on link "Contact Us" at bounding box center [570, 30] width 54 height 13
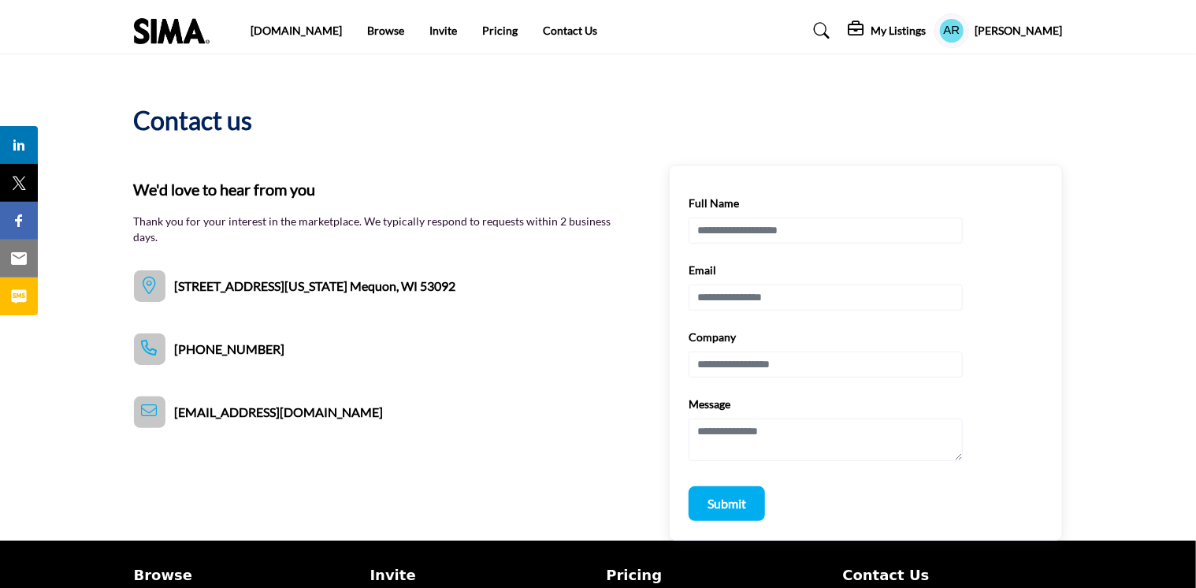
click at [190, 35] on img at bounding box center [176, 31] width 84 height 26
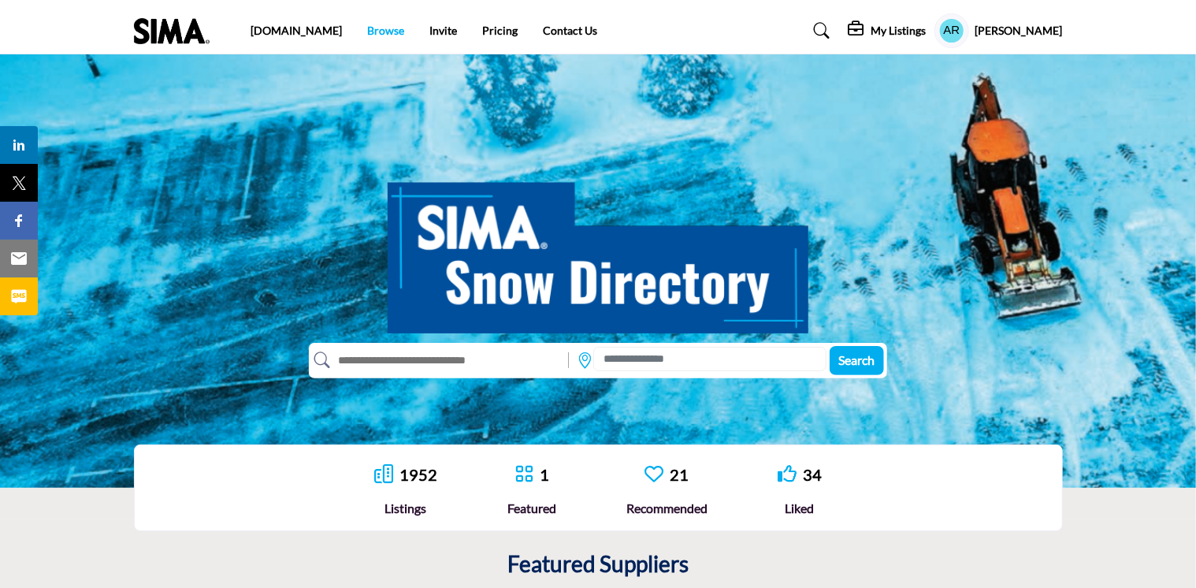
click at [367, 34] on link "Browse" at bounding box center [385, 30] width 37 height 13
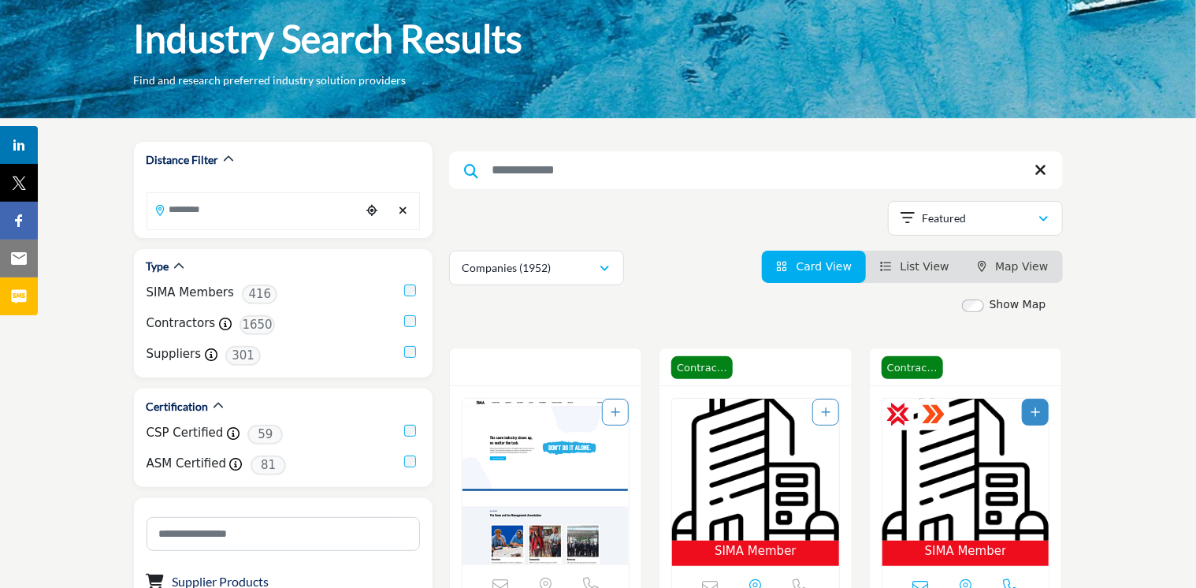
scroll to position [236, 0]
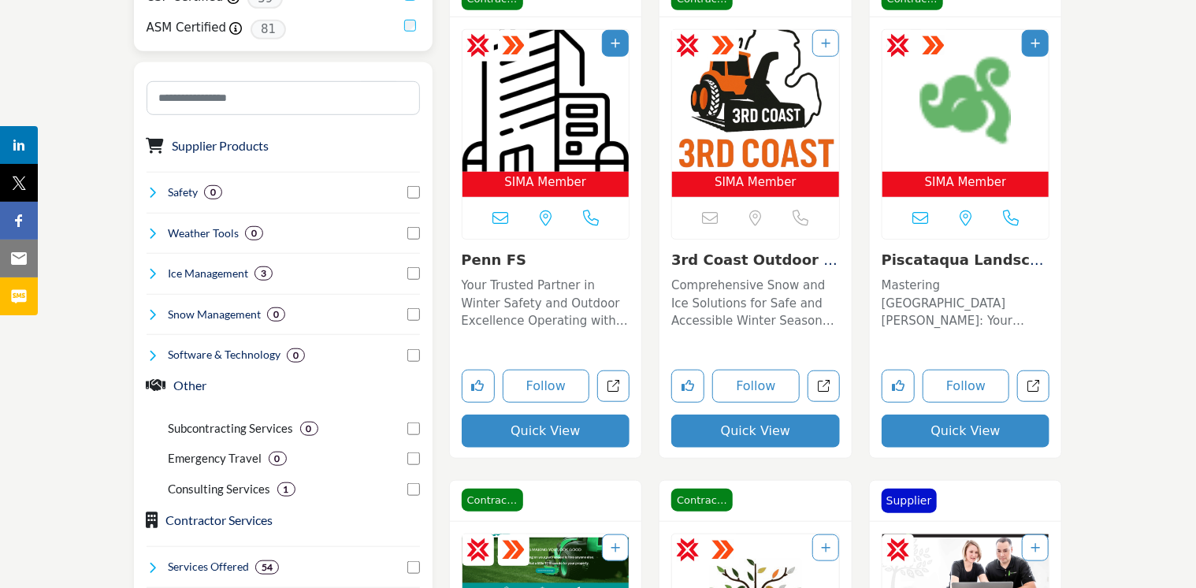
scroll to position [473, 0]
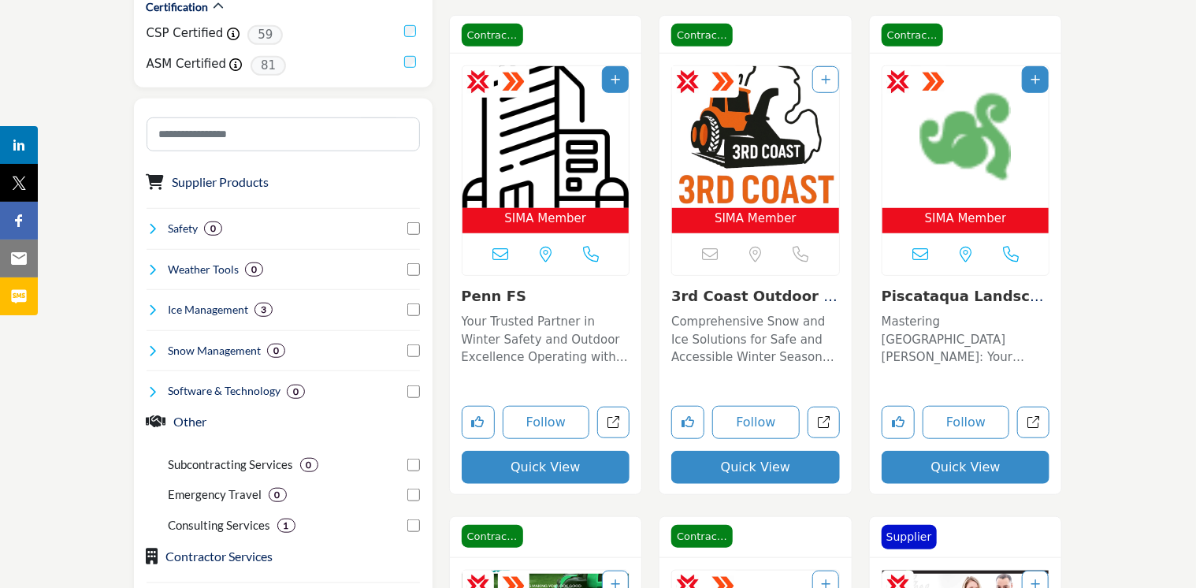
click at [917, 253] on icon at bounding box center [921, 255] width 16 height 16
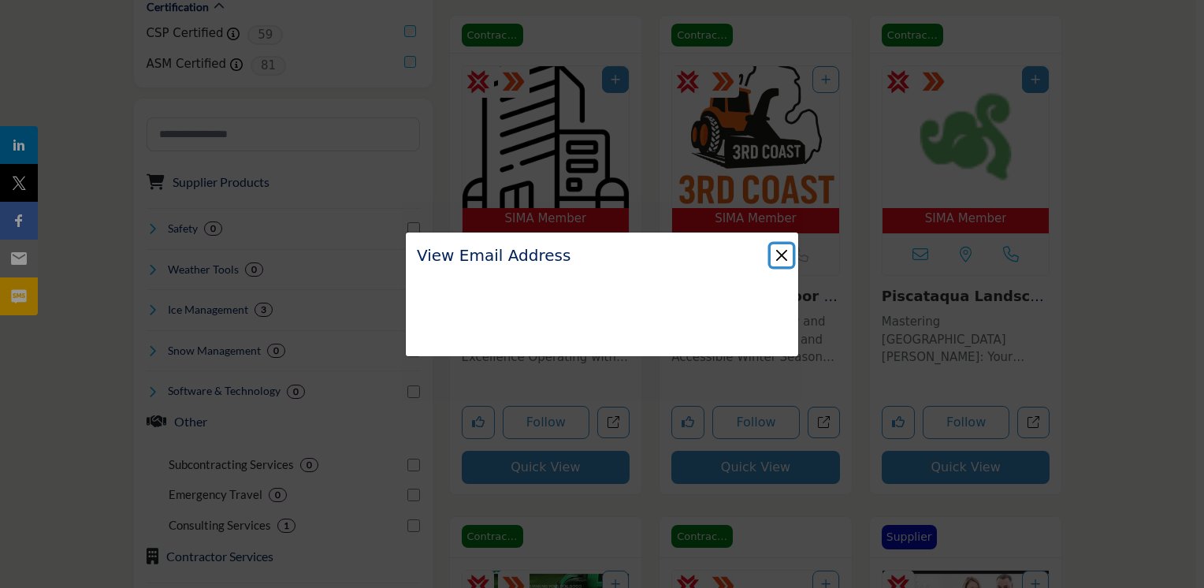
click at [783, 253] on button "Close" at bounding box center [782, 255] width 22 height 22
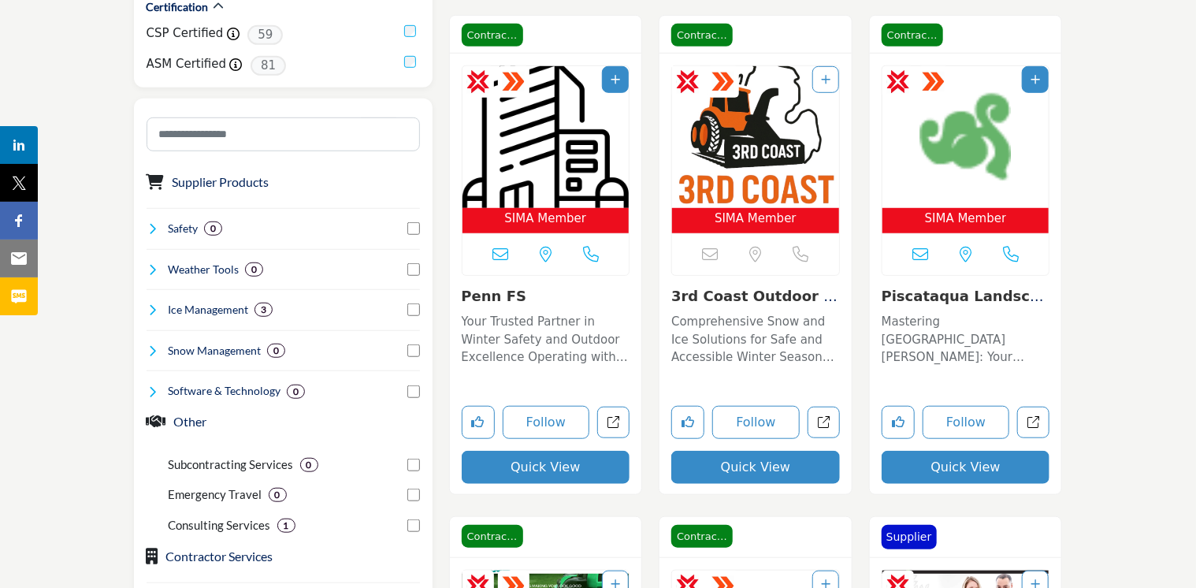
scroll to position [788, 0]
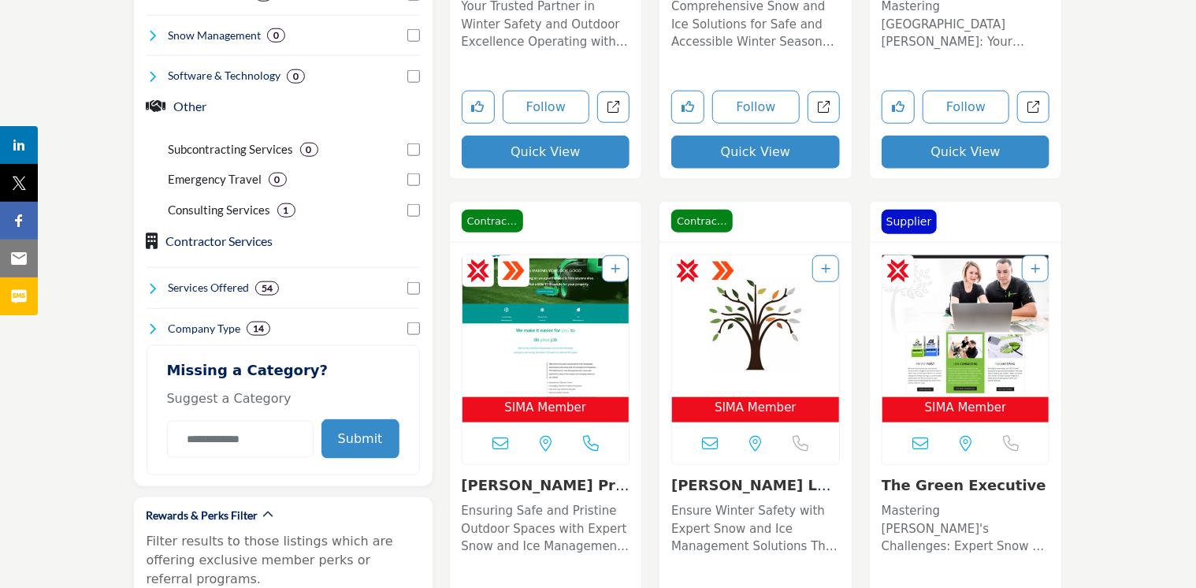
click at [710, 442] on icon at bounding box center [710, 444] width 16 height 16
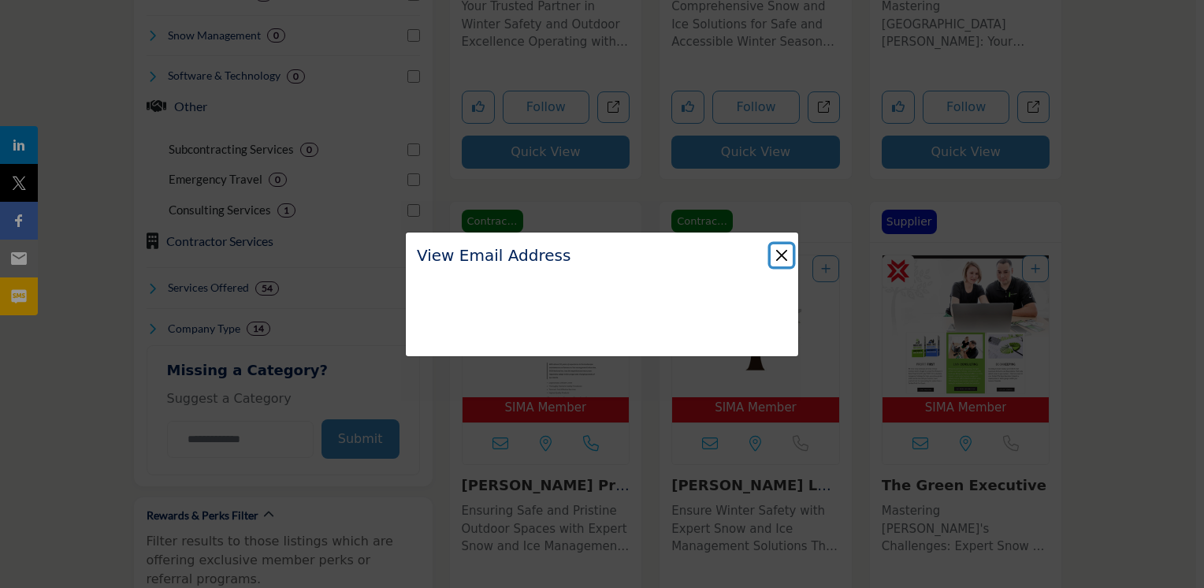
click at [785, 254] on button "Close" at bounding box center [782, 255] width 22 height 22
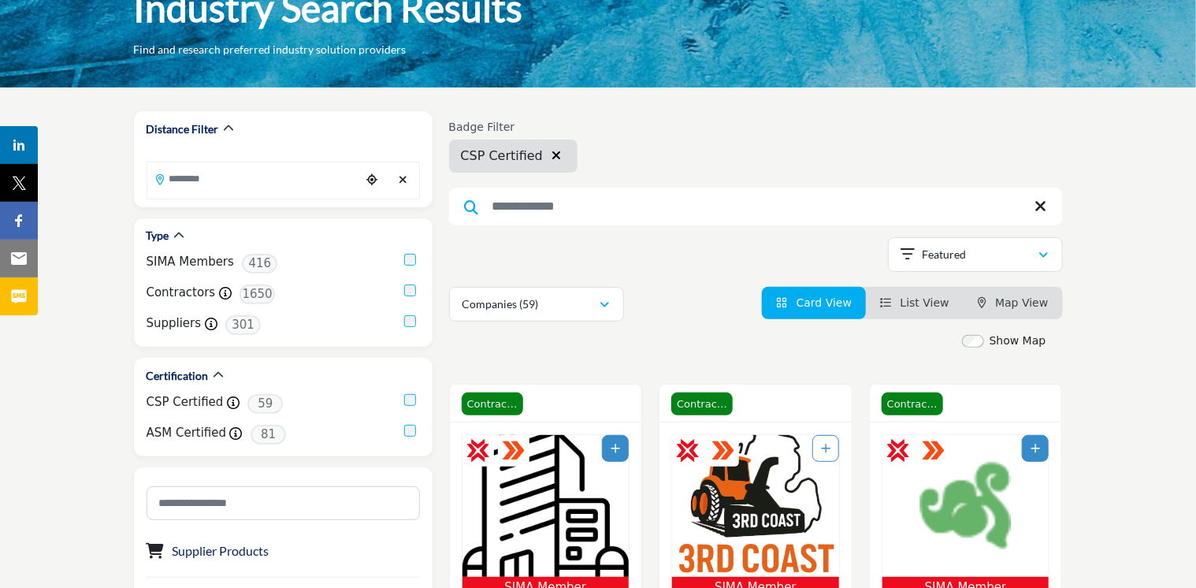
scroll to position [0, 0]
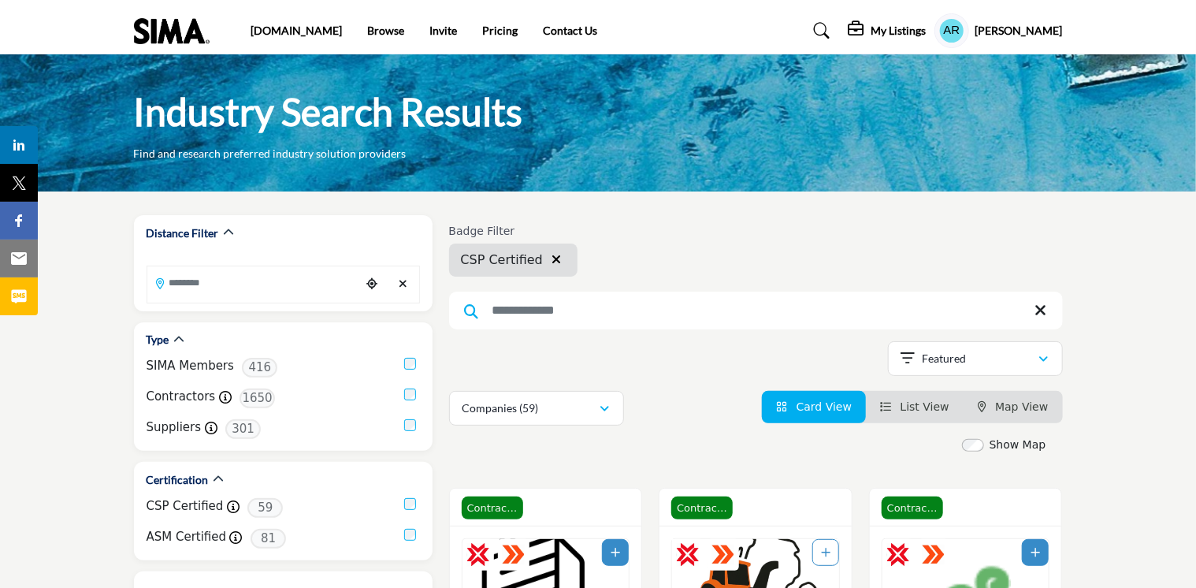
click at [1007, 30] on h5 "[PERSON_NAME]" at bounding box center [1019, 31] width 87 height 16
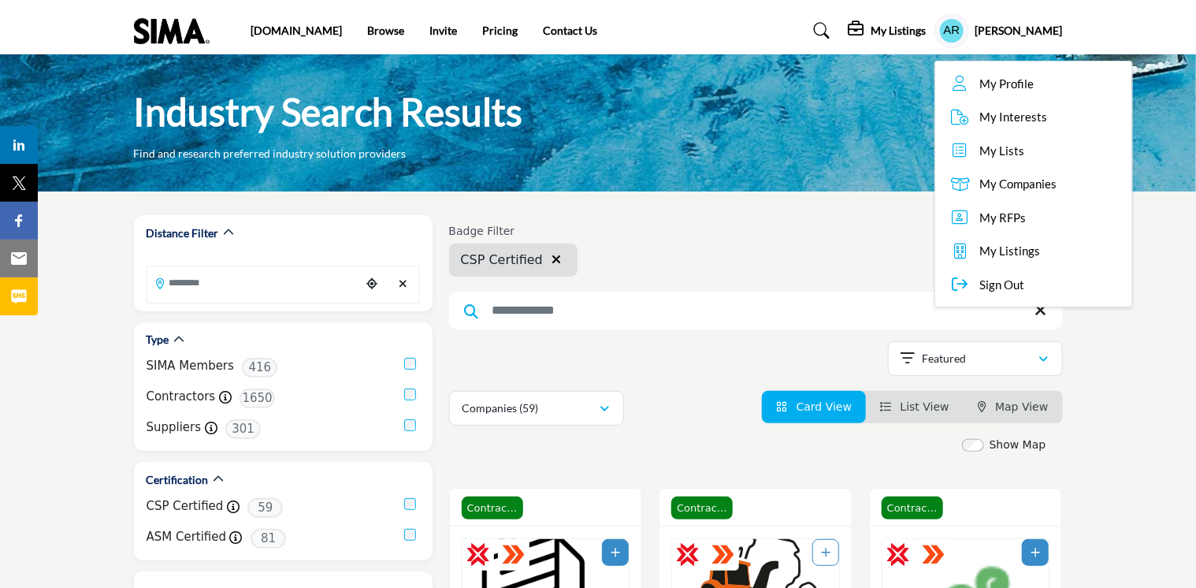
click at [1015, 279] on span "Sign Out" at bounding box center [1003, 285] width 45 height 18
